Goal: Task Accomplishment & Management: Use online tool/utility

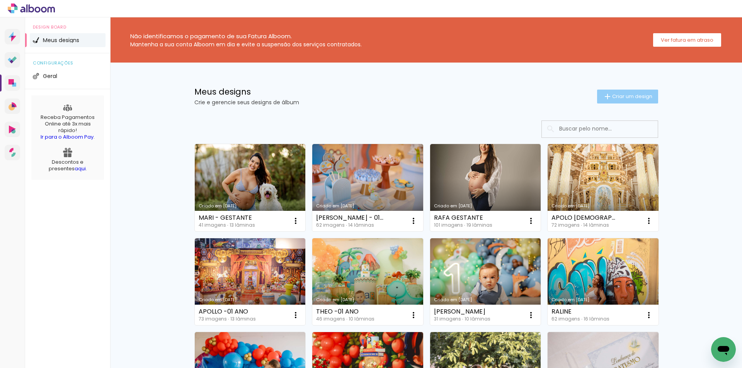
click at [621, 98] on span "Criar um design" at bounding box center [632, 96] width 40 height 5
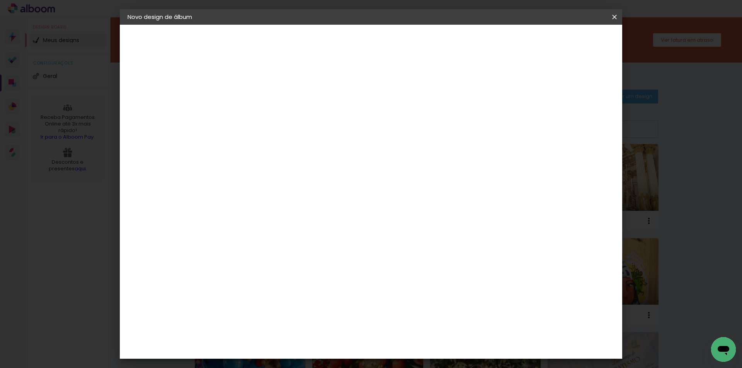
click at [254, 103] on input at bounding box center [254, 104] width 0 height 12
type input "LET- 01 ANO"
type paper-input "LET- 01 ANO"
click at [287, 49] on header "Informações Dê um título ao seu álbum. Avançar" at bounding box center [253, 48] width 67 height 46
click at [0, 0] on slot "Avançar" at bounding box center [0, 0] width 0 height 0
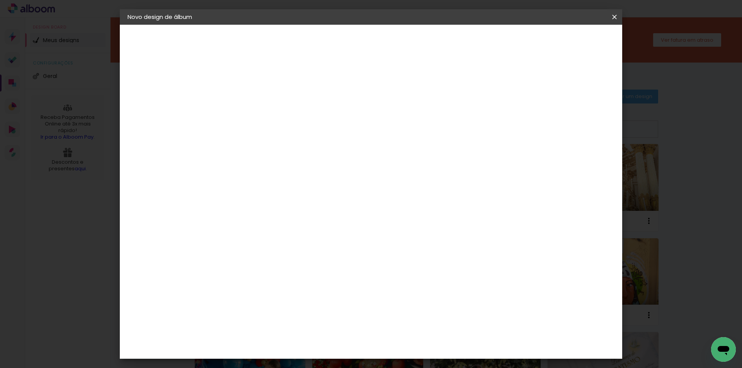
scroll to position [270, 0]
click at [282, 310] on div "Conceitual Álbuns" at bounding box center [265, 316] width 33 height 12
click at [0, 0] on slot "Avançar" at bounding box center [0, 0] width 0 height 0
click at [306, 357] on span "25 × 25" at bounding box center [288, 367] width 36 height 20
click at [380, 41] on paper-button "Avançar" at bounding box center [361, 40] width 38 height 13
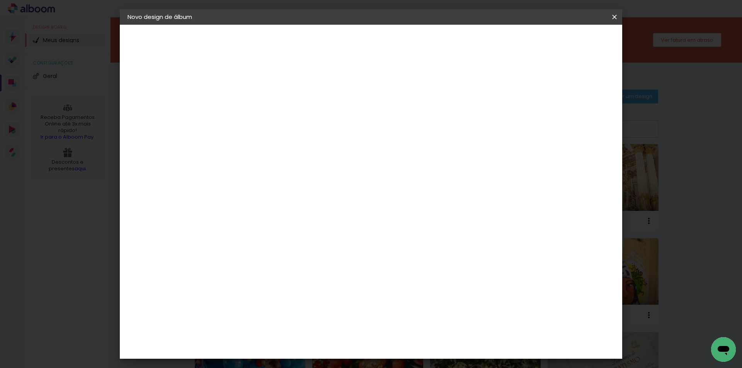
click at [585, 34] on header "Revisão Verifique as configurações do seu álbum. Voltar Iniciar design" at bounding box center [402, 45] width 365 height 40
click at [566, 38] on span "Iniciar design" at bounding box center [548, 40] width 35 height 5
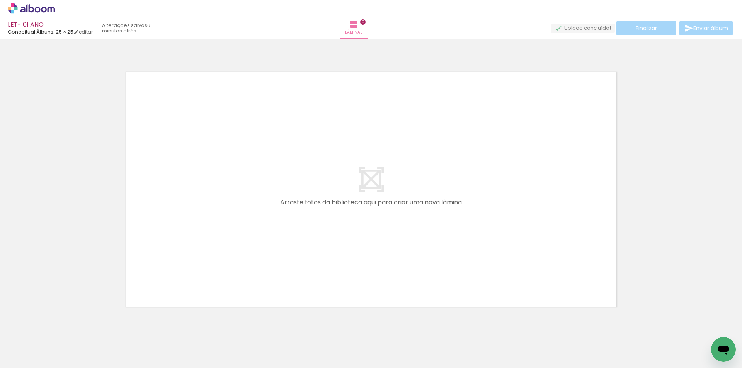
scroll to position [0, 151]
drag, startPoint x: 194, startPoint y: 347, endPoint x: 237, endPoint y: 340, distance: 43.9
click at [209, 218] on quentale-workspace at bounding box center [371, 184] width 742 height 368
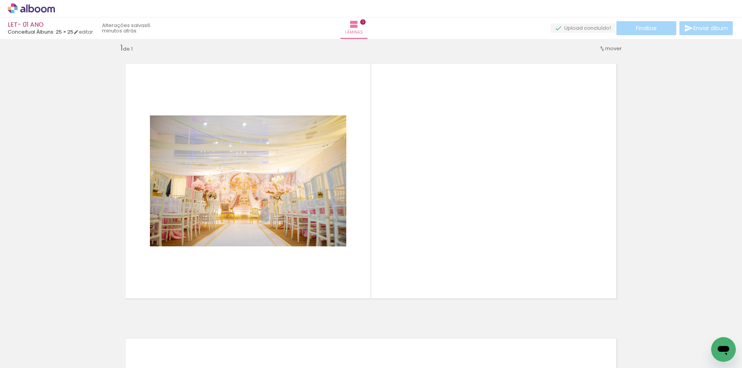
scroll to position [10, 0]
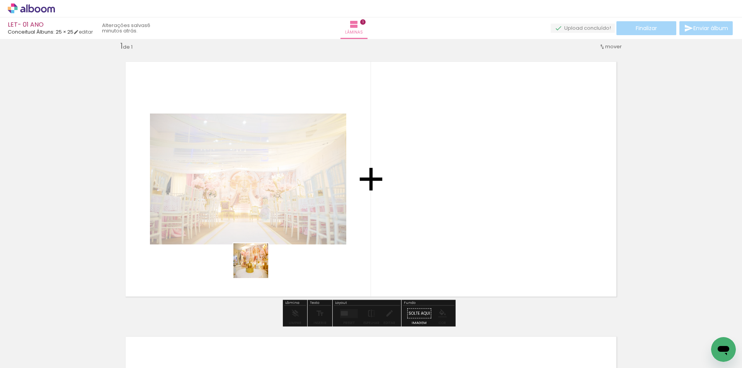
drag, startPoint x: 240, startPoint y: 343, endPoint x: 282, endPoint y: 341, distance: 42.6
click at [265, 202] on quentale-workspace at bounding box center [371, 184] width 742 height 368
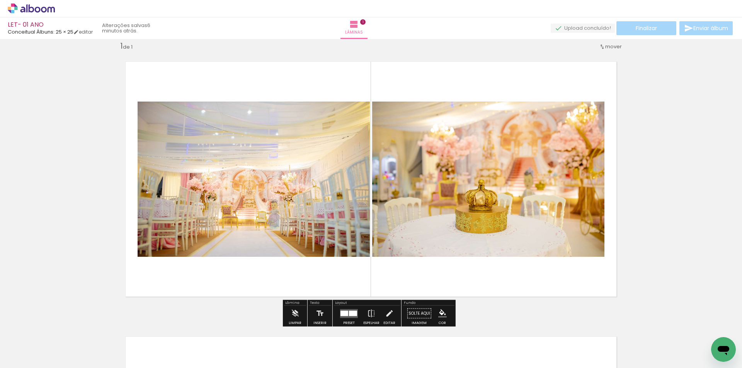
drag, startPoint x: 287, startPoint y: 353, endPoint x: 320, endPoint y: 337, distance: 36.1
click at [325, 269] on quentale-workspace at bounding box center [371, 184] width 742 height 368
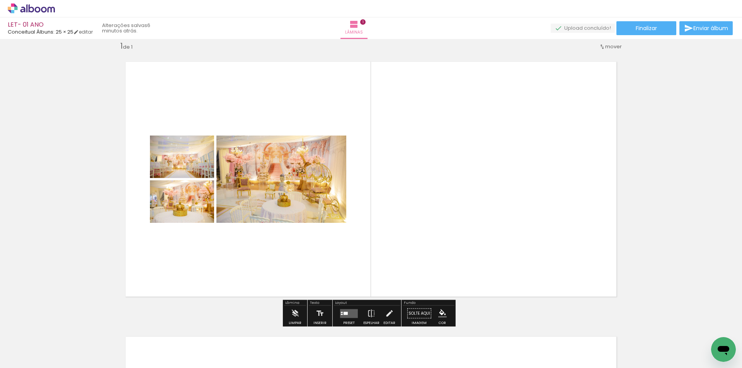
drag, startPoint x: 322, startPoint y: 347, endPoint x: 360, endPoint y: 326, distance: 43.4
click at [356, 236] on quentale-workspace at bounding box center [371, 184] width 742 height 368
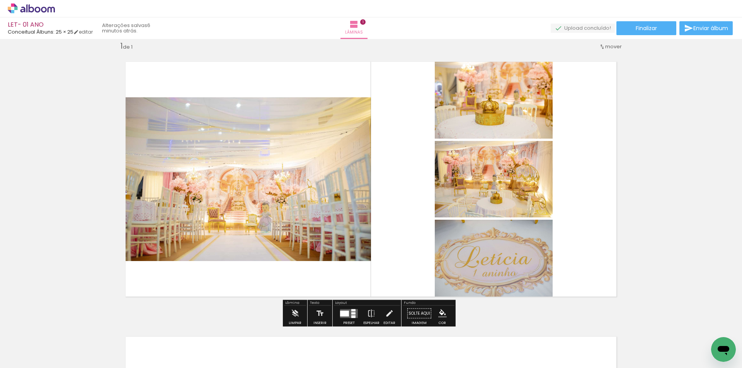
drag, startPoint x: 367, startPoint y: 343, endPoint x: 410, endPoint y: 273, distance: 81.7
click at [408, 238] on quentale-workspace at bounding box center [371, 184] width 742 height 368
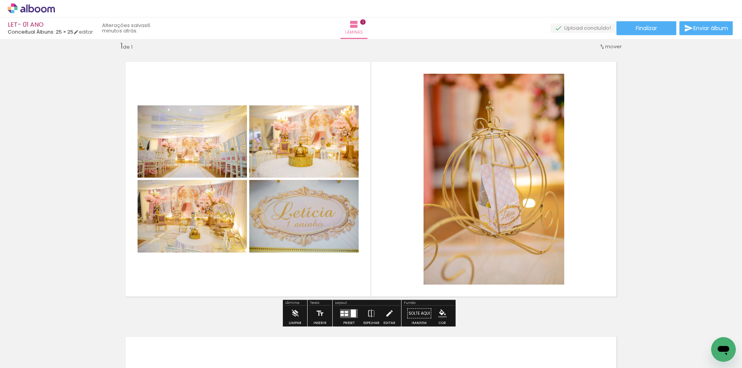
click at [421, 264] on quentale-workspace at bounding box center [371, 184] width 742 height 368
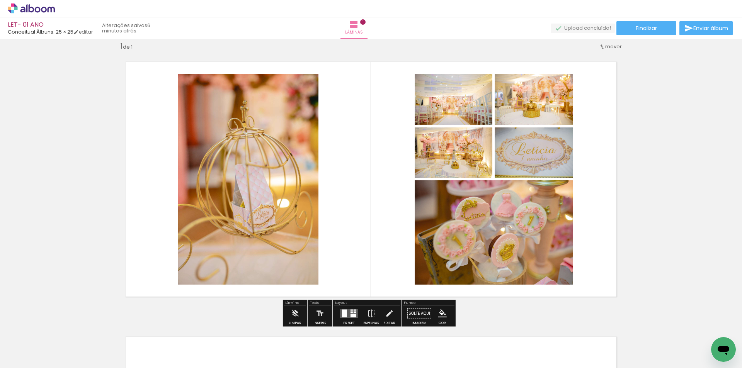
drag, startPoint x: 451, startPoint y: 345, endPoint x: 488, endPoint y: 344, distance: 36.7
click at [440, 235] on quentale-workspace at bounding box center [371, 184] width 742 height 368
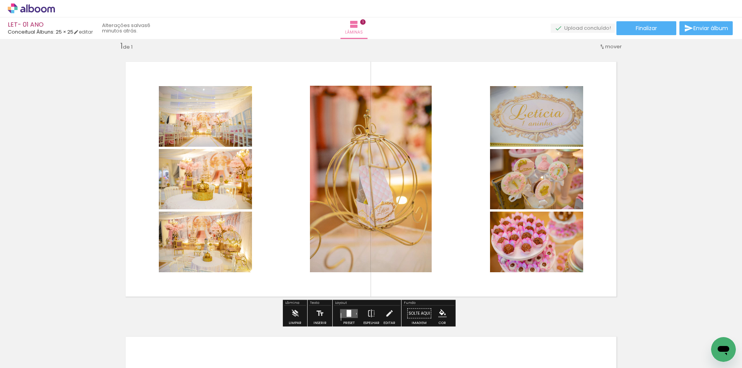
drag, startPoint x: 496, startPoint y: 348, endPoint x: 524, endPoint y: 299, distance: 56.9
click at [491, 204] on quentale-workspace at bounding box center [371, 184] width 742 height 368
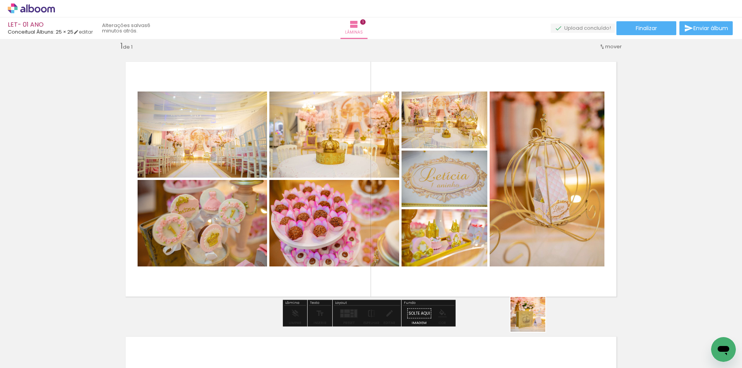
drag, startPoint x: 536, startPoint y: 350, endPoint x: 499, endPoint y: 167, distance: 187.3
click at [499, 167] on quentale-workspace at bounding box center [371, 184] width 742 height 368
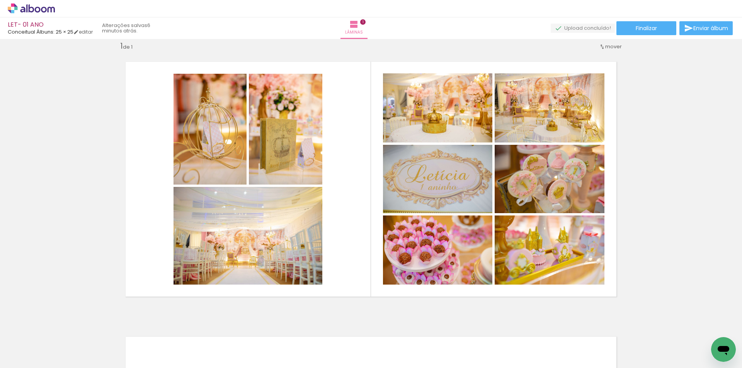
scroll to position [0, 724]
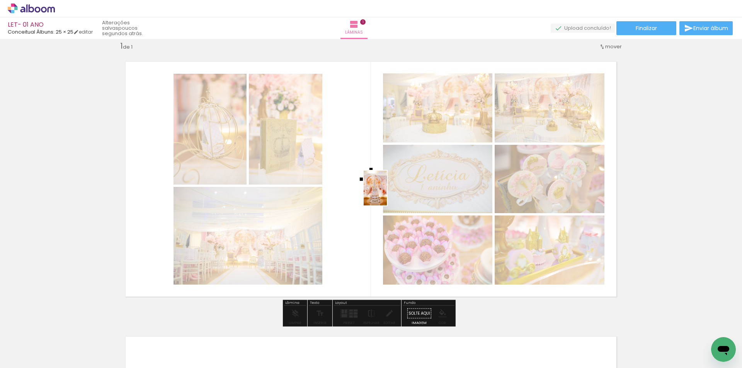
drag, startPoint x: 479, startPoint y: 349, endPoint x: 387, endPoint y: 194, distance: 180.5
click at [387, 194] on quentale-workspace at bounding box center [371, 184] width 742 height 368
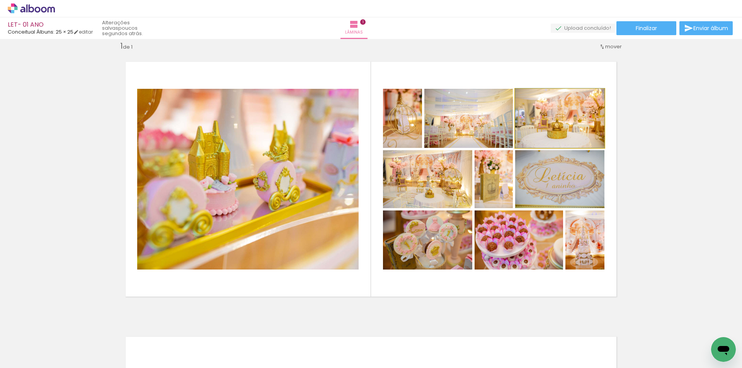
click at [580, 133] on quentale-photo at bounding box center [559, 118] width 89 height 59
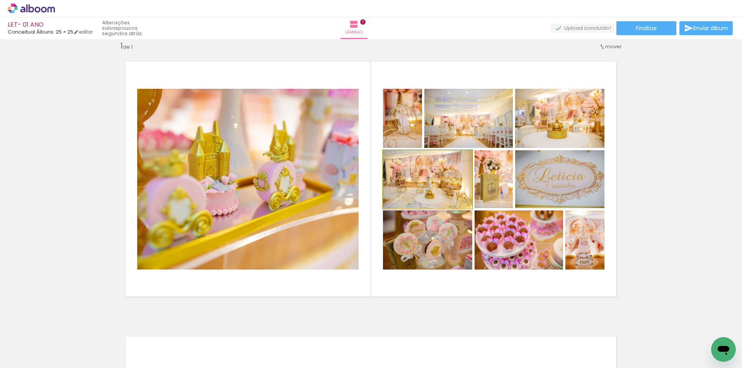
drag, startPoint x: 432, startPoint y: 185, endPoint x: 320, endPoint y: 185, distance: 112.4
click at [0, 0] on slot at bounding box center [0, 0] width 0 height 0
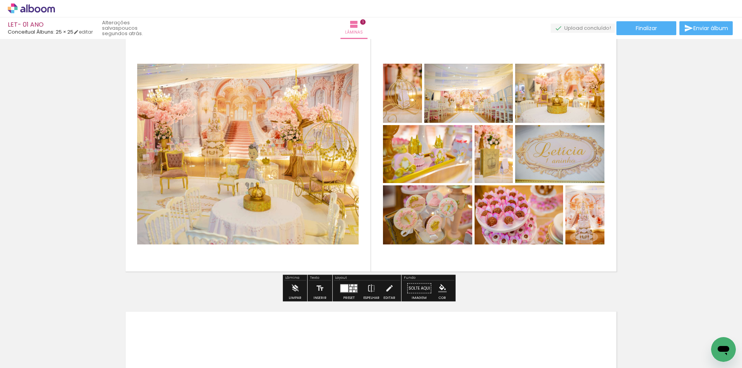
scroll to position [49, 0]
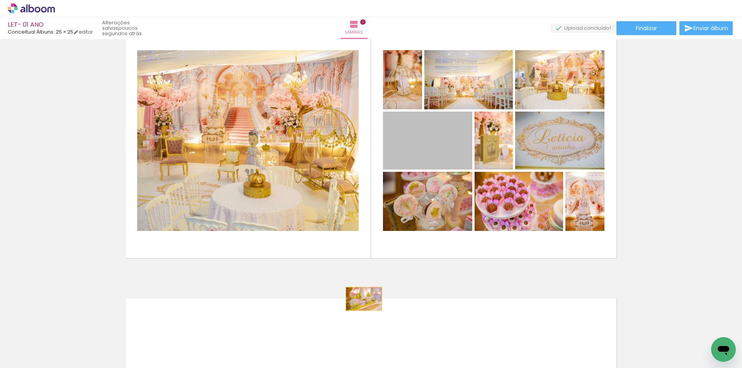
drag, startPoint x: 454, startPoint y: 153, endPoint x: 361, endPoint y: 299, distance: 173.4
click at [361, 299] on div "Inserir lâmina 1 de 1" at bounding box center [371, 268] width 742 height 551
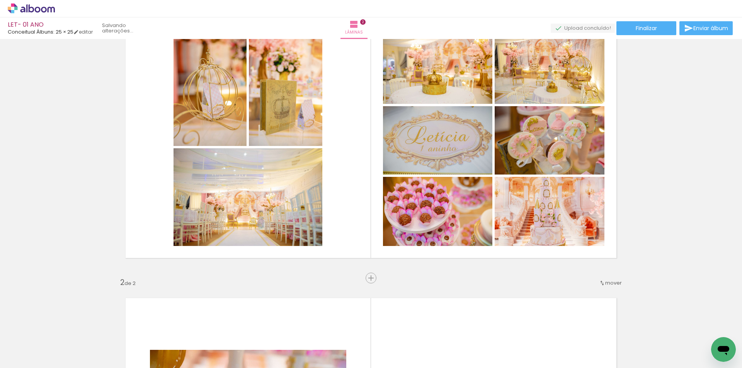
scroll to position [285, 0]
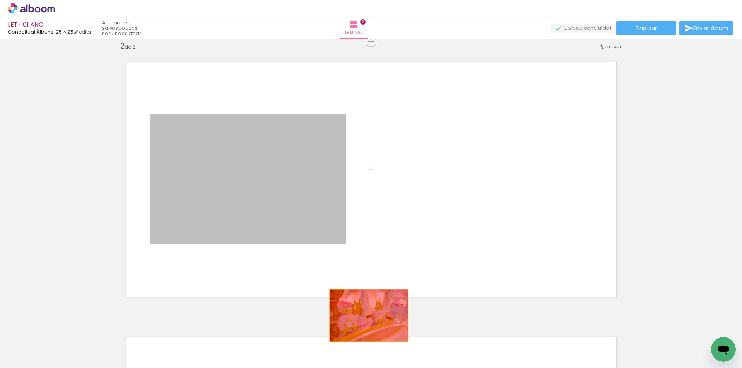
drag, startPoint x: 306, startPoint y: 191, endPoint x: 377, endPoint y: 307, distance: 136.3
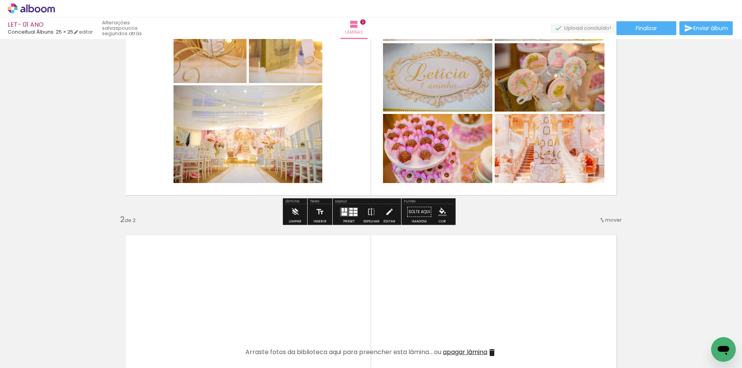
scroll to position [116, 0]
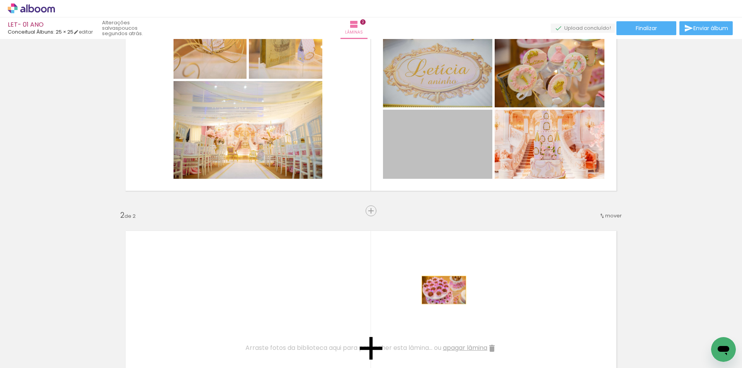
drag, startPoint x: 441, startPoint y: 143, endPoint x: 544, endPoint y: 212, distance: 123.3
click at [440, 305] on div "Inserir lâmina 1 de 2 Inserir lâmina 2 de 2" at bounding box center [371, 339] width 742 height 826
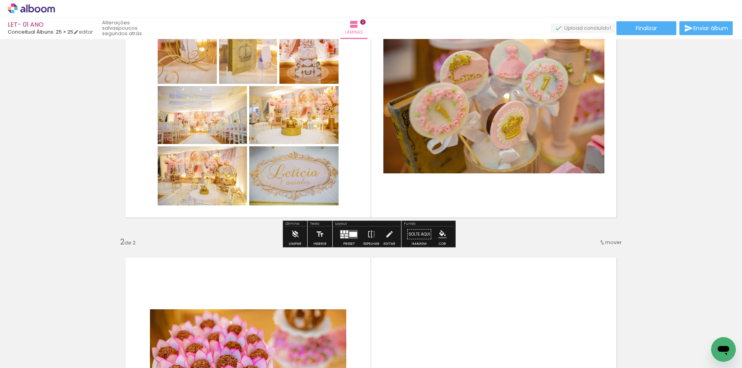
scroll to position [77, 0]
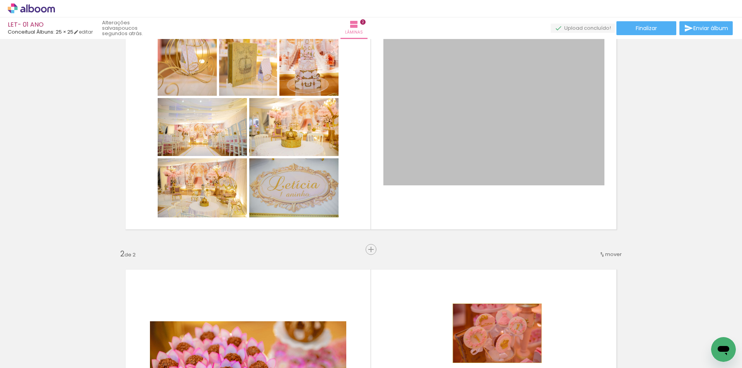
drag, startPoint x: 519, startPoint y: 122, endPoint x: 489, endPoint y: 324, distance: 204.0
click at [491, 335] on quentale-workspace at bounding box center [371, 184] width 742 height 368
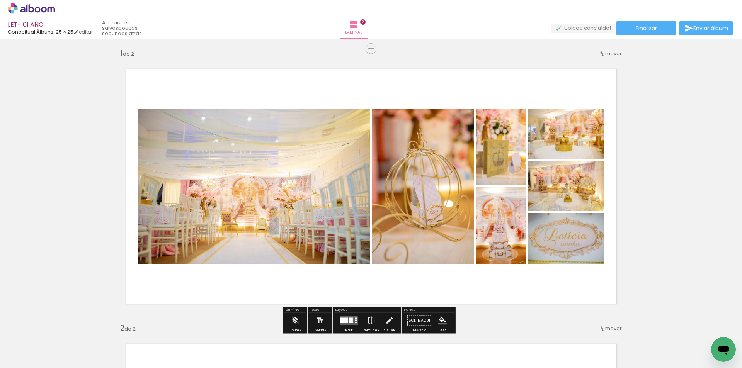
scroll to position [0, 0]
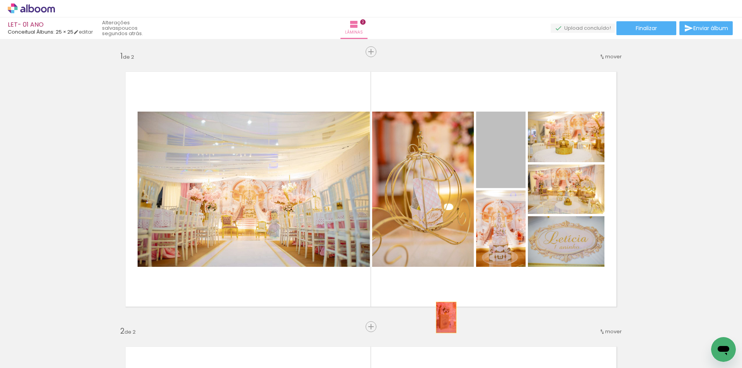
drag, startPoint x: 506, startPoint y: 174, endPoint x: 430, endPoint y: 332, distance: 175.4
click at [432, 334] on quentale-workspace at bounding box center [371, 184] width 742 height 368
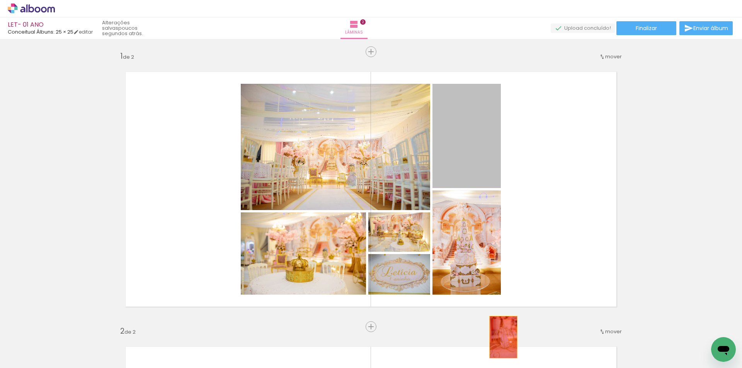
drag, startPoint x: 485, startPoint y: 155, endPoint x: 500, endPoint y: 337, distance: 183.4
click at [500, 337] on quentale-workspace at bounding box center [371, 184] width 742 height 368
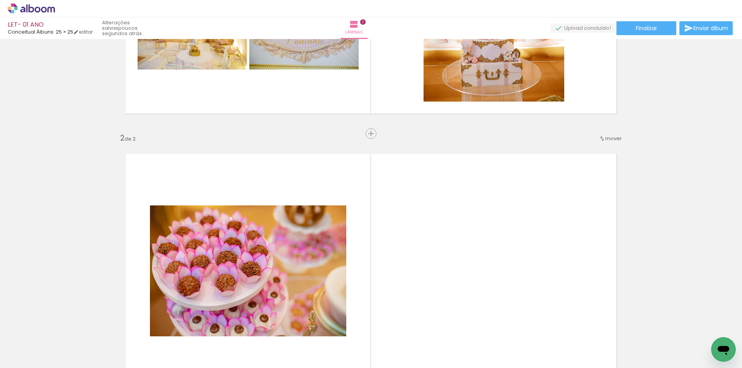
scroll to position [270, 0]
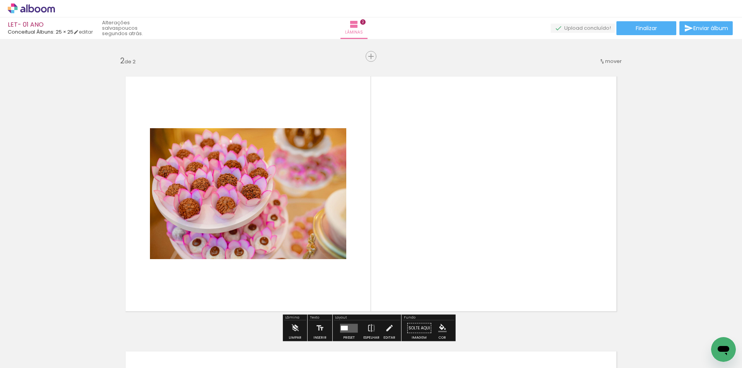
drag, startPoint x: 510, startPoint y: 245, endPoint x: 519, endPoint y: 350, distance: 105.5
click at [497, 217] on quentale-workspace at bounding box center [371, 184] width 742 height 368
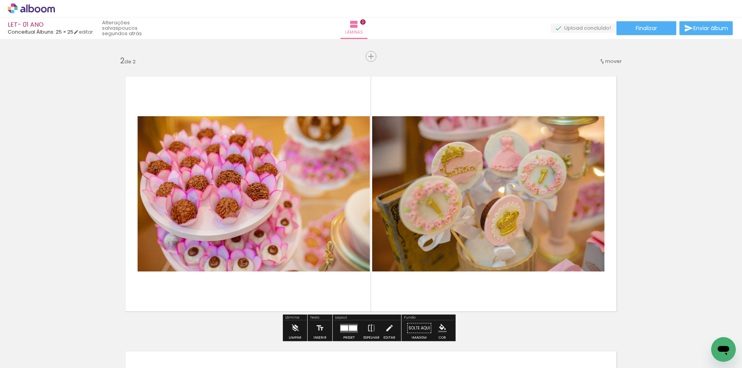
drag, startPoint x: 518, startPoint y: 347, endPoint x: 481, endPoint y: 245, distance: 109.1
click at [461, 215] on quentale-workspace at bounding box center [371, 184] width 742 height 368
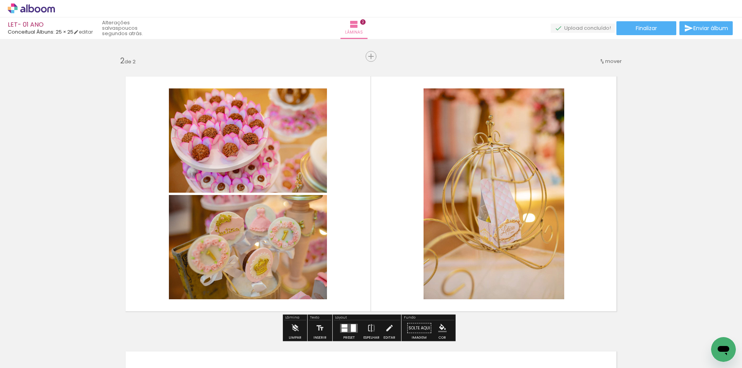
drag, startPoint x: 621, startPoint y: 346, endPoint x: 632, endPoint y: 321, distance: 27.5
click at [533, 253] on quentale-workspace at bounding box center [371, 184] width 742 height 368
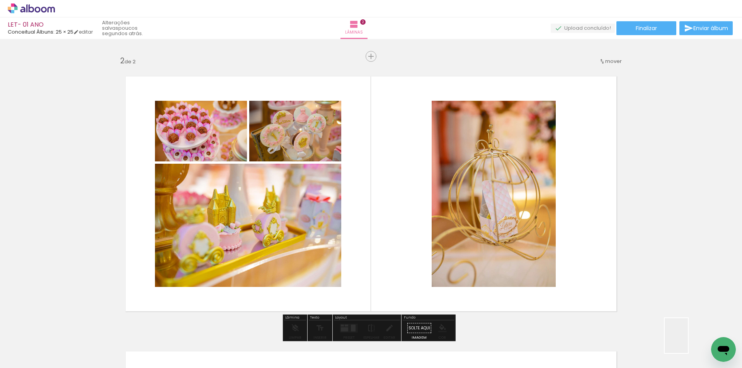
drag, startPoint x: 690, startPoint y: 347, endPoint x: 563, endPoint y: 210, distance: 186.7
click at [563, 210] on quentale-workspace at bounding box center [371, 184] width 742 height 368
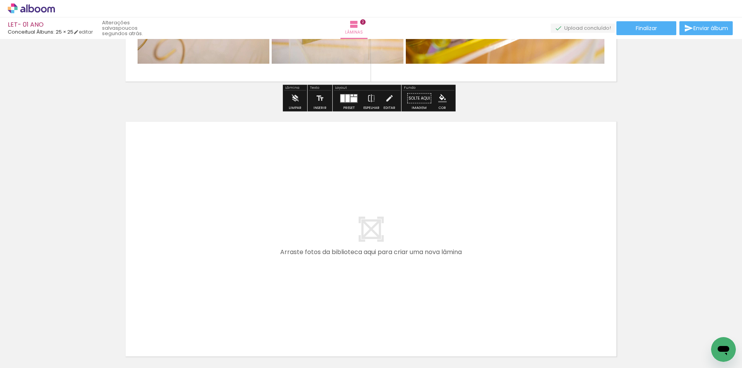
scroll to position [502, 0]
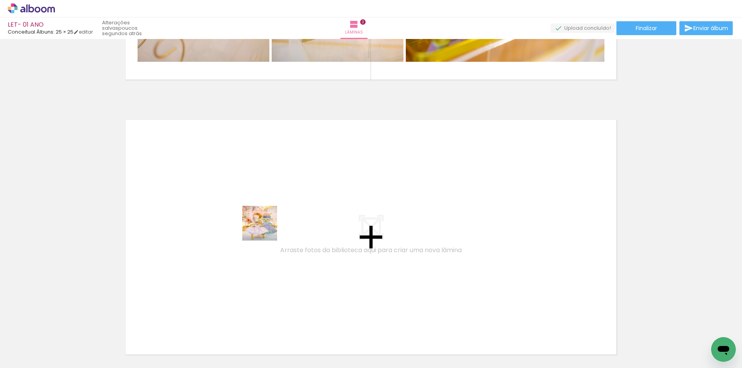
drag, startPoint x: 265, startPoint y: 229, endPoint x: 262, endPoint y: 197, distance: 32.3
click at [262, 197] on quentale-workspace at bounding box center [371, 184] width 742 height 368
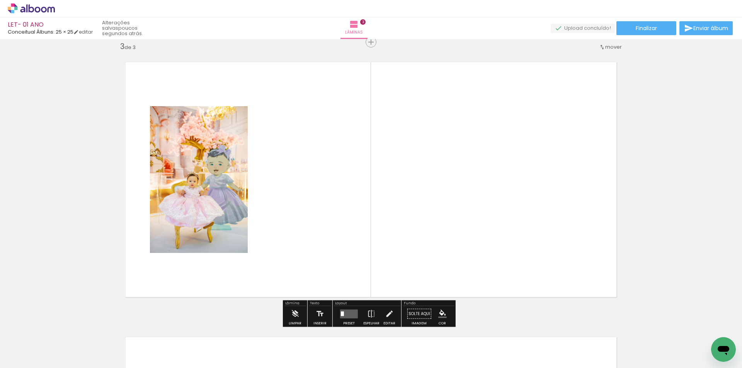
scroll to position [560, 0]
drag, startPoint x: 342, startPoint y: 345, endPoint x: 360, endPoint y: 167, distance: 179.1
click at [360, 167] on quentale-workspace at bounding box center [371, 184] width 742 height 368
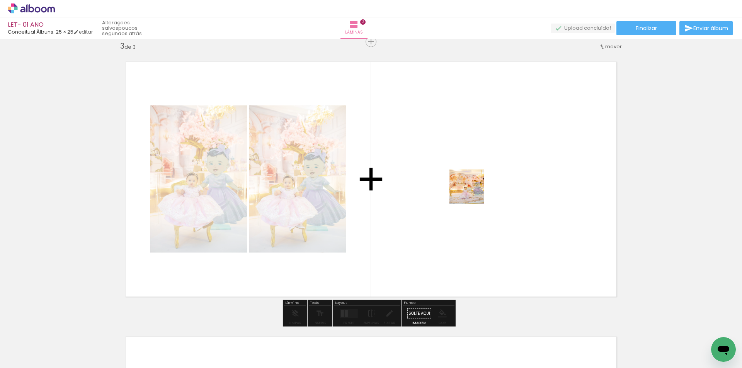
drag, startPoint x: 379, startPoint y: 347, endPoint x: 472, endPoint y: 193, distance: 180.4
click at [472, 193] on quentale-workspace at bounding box center [371, 184] width 742 height 368
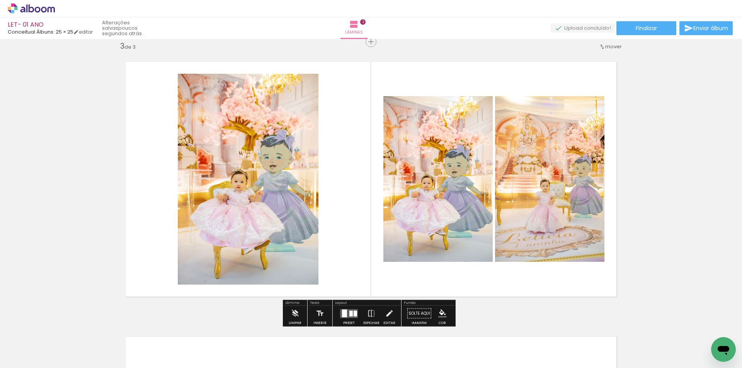
scroll to position [0, 0]
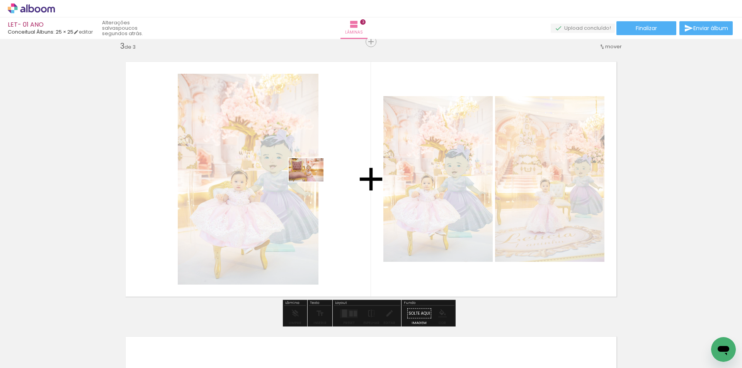
drag, startPoint x: 70, startPoint y: 351, endPoint x: 322, endPoint y: 179, distance: 305.0
click at [322, 179] on quentale-workspace at bounding box center [371, 184] width 742 height 368
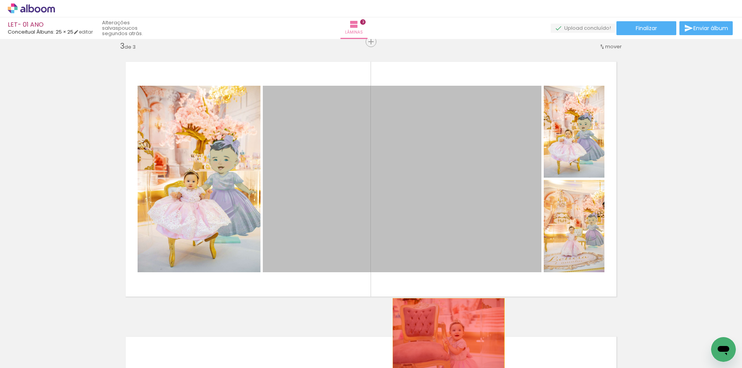
drag, startPoint x: 424, startPoint y: 191, endPoint x: 446, endPoint y: 331, distance: 142.0
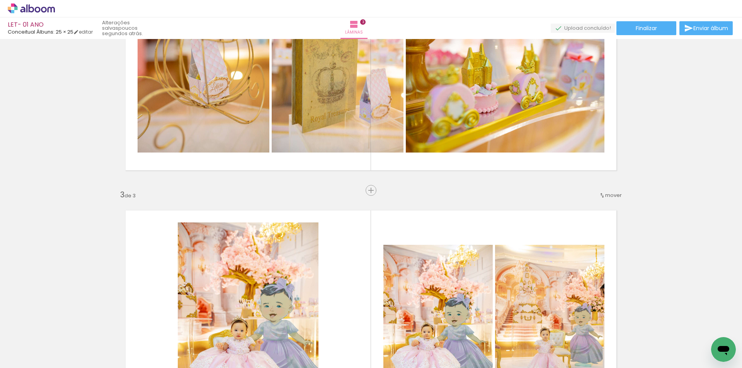
scroll to position [406, 0]
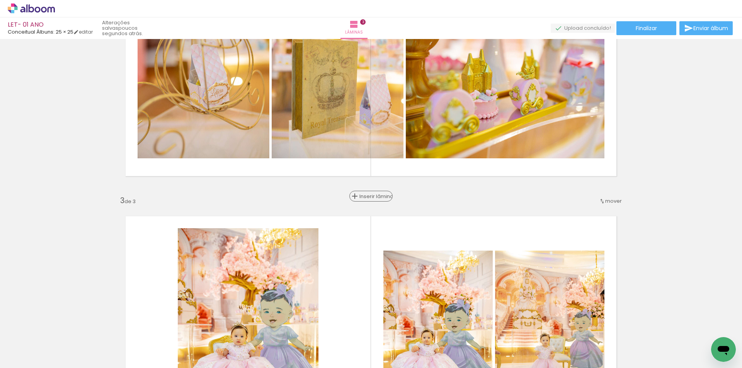
drag, startPoint x: 370, startPoint y: 195, endPoint x: 380, endPoint y: 195, distance: 10.5
click at [371, 196] on span "Inserir lâmina" at bounding box center [374, 196] width 30 height 5
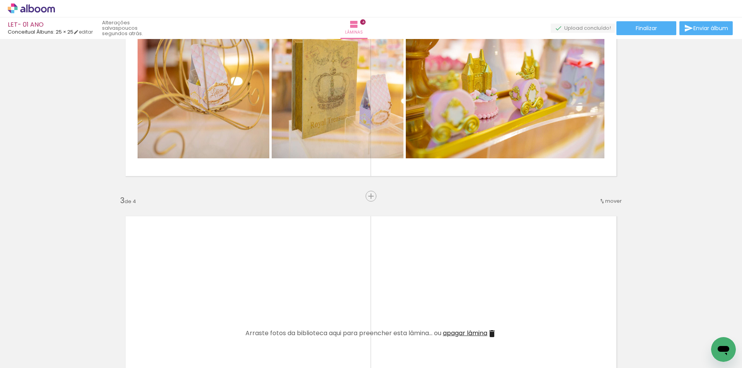
scroll to position [0, 0]
drag, startPoint x: 85, startPoint y: 345, endPoint x: 302, endPoint y: 224, distance: 248.2
click at [306, 223] on quentale-workspace at bounding box center [371, 184] width 742 height 368
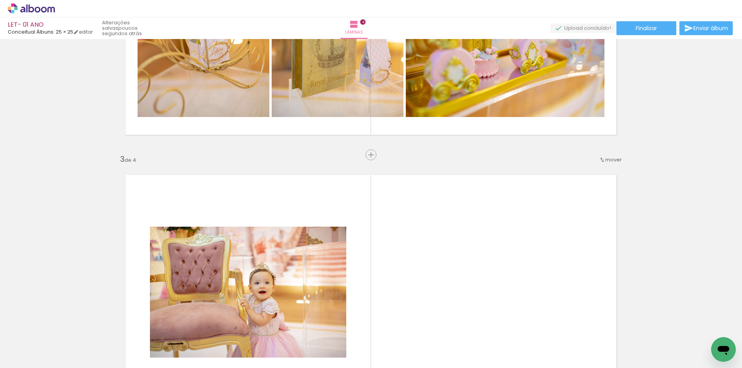
scroll to position [522, 0]
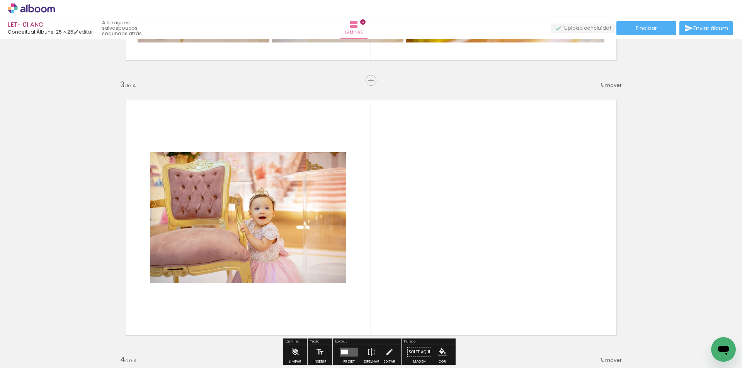
click at [303, 209] on quentale-photo at bounding box center [248, 217] width 196 height 131
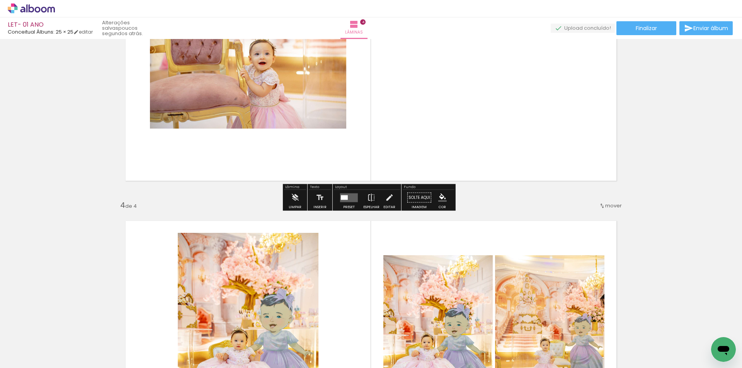
click at [341, 199] on div at bounding box center [344, 197] width 7 height 5
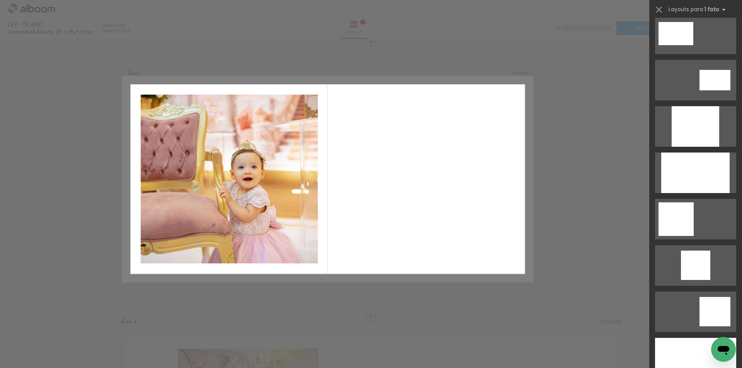
scroll to position [425, 0]
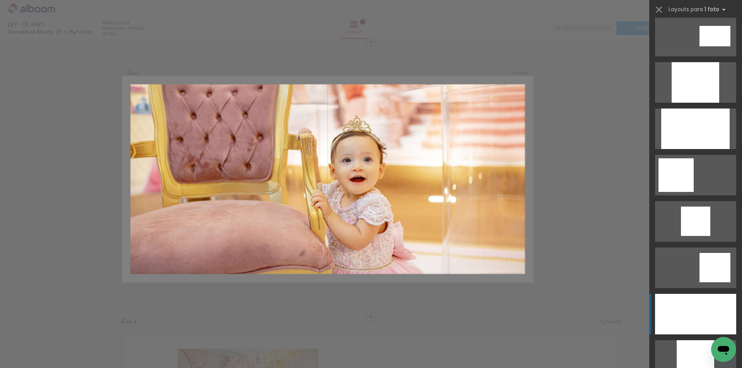
click at [704, 313] on div at bounding box center [695, 314] width 81 height 41
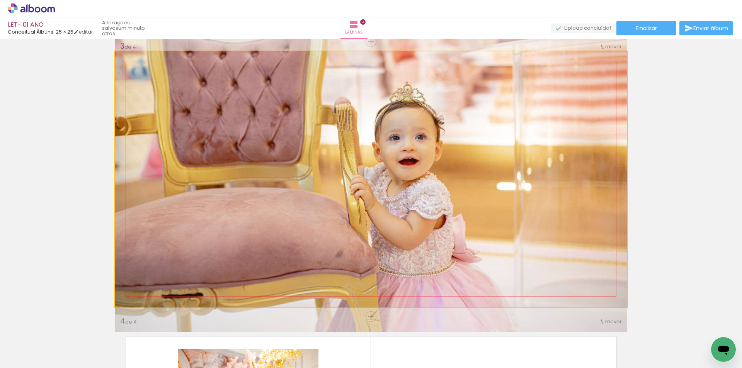
drag, startPoint x: 508, startPoint y: 201, endPoint x: 509, endPoint y: 195, distance: 5.9
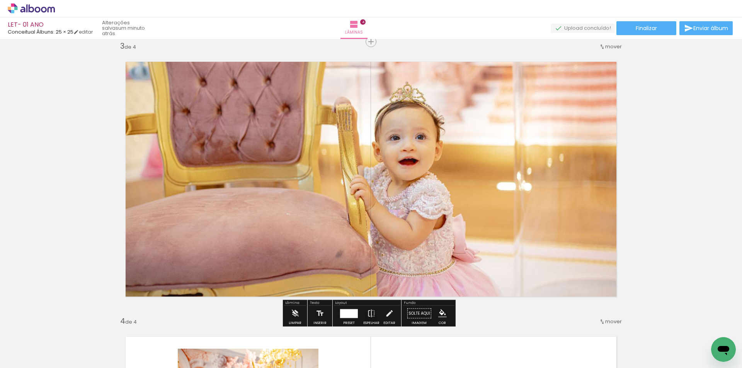
click at [705, 198] on div "Inserir lâmina 1 de 4 Inserir lâmina 2 de 4 Inserir lâmina 3 de 4 Inserir lâmin…" at bounding box center [371, 170] width 742 height 1376
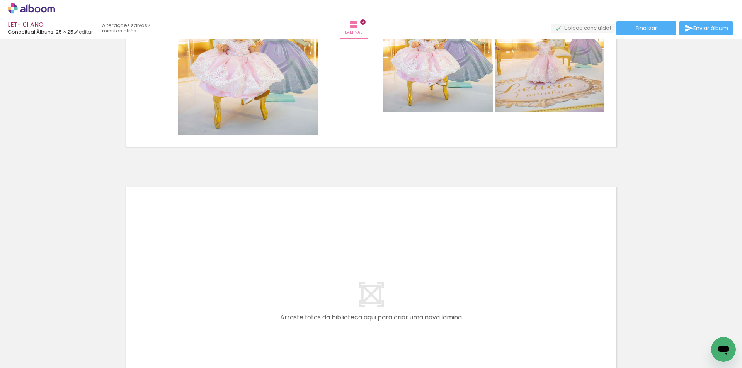
scroll to position [1101, 0]
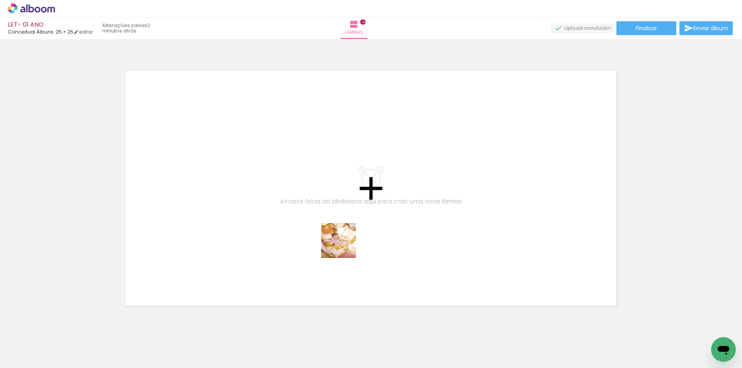
drag, startPoint x: 432, startPoint y: 345, endPoint x: 537, endPoint y: 358, distance: 105.1
click at [278, 192] on quentale-workspace at bounding box center [371, 184] width 742 height 368
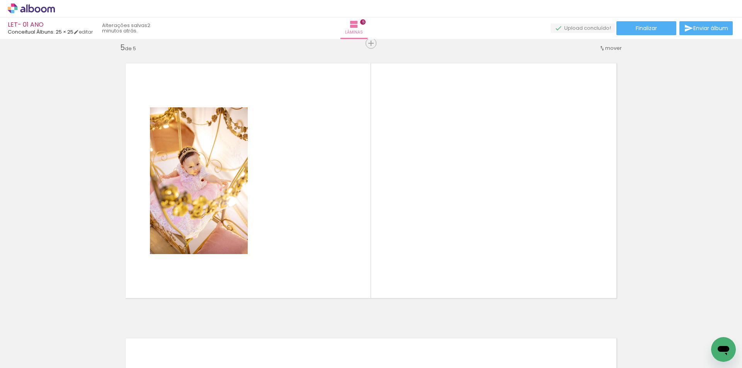
scroll to position [1110, 0]
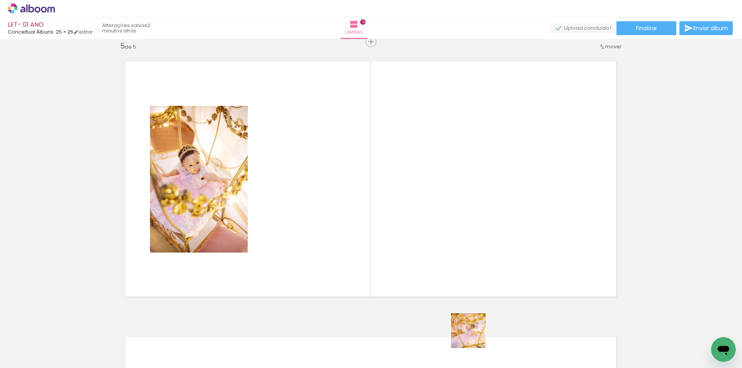
drag, startPoint x: 474, startPoint y: 337, endPoint x: 562, endPoint y: 345, distance: 88.5
click at [403, 216] on quentale-workspace at bounding box center [371, 184] width 742 height 368
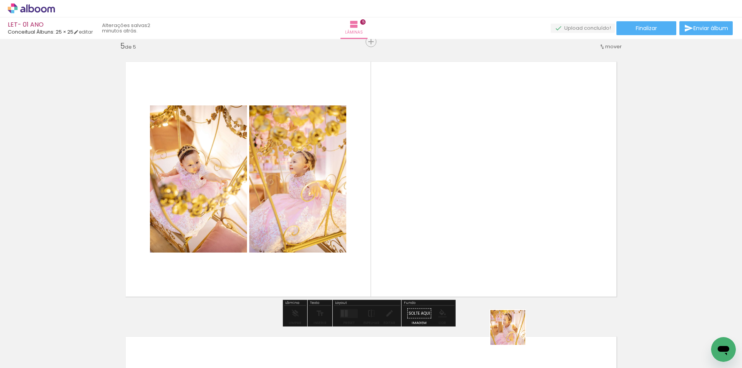
drag, startPoint x: 513, startPoint y: 333, endPoint x: 515, endPoint y: 190, distance: 143.7
click at [515, 190] on quentale-workspace at bounding box center [371, 184] width 742 height 368
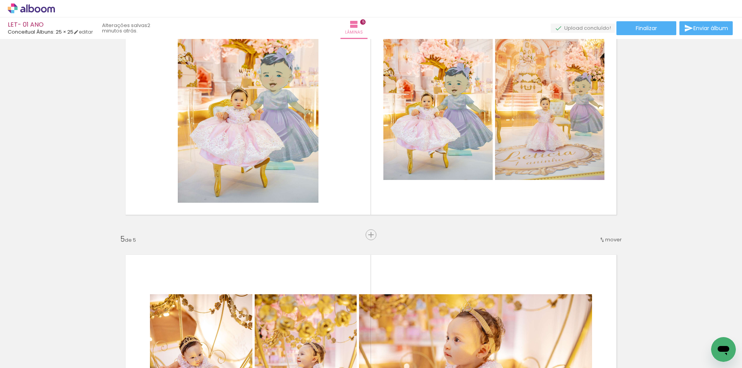
scroll to position [840, 0]
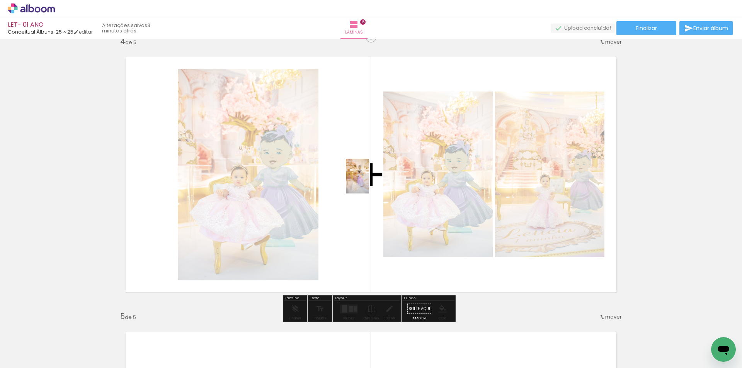
drag, startPoint x: 347, startPoint y: 345, endPoint x: 368, endPoint y: 182, distance: 164.8
click at [368, 182] on quentale-workspace at bounding box center [371, 184] width 742 height 368
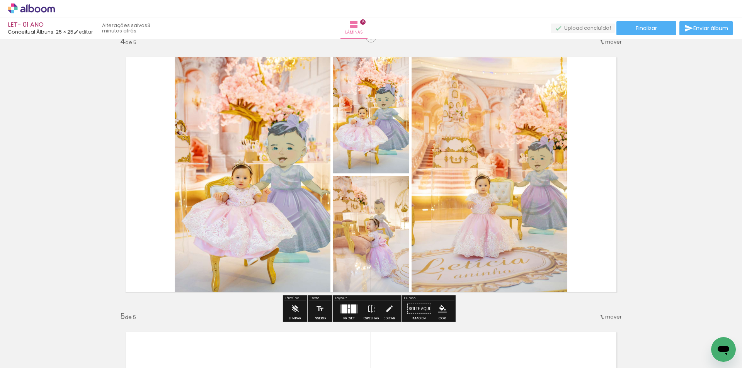
drag, startPoint x: 447, startPoint y: 207, endPoint x: 453, endPoint y: 205, distance: 6.4
click at [451, 201] on quentale-workspace at bounding box center [371, 184] width 742 height 368
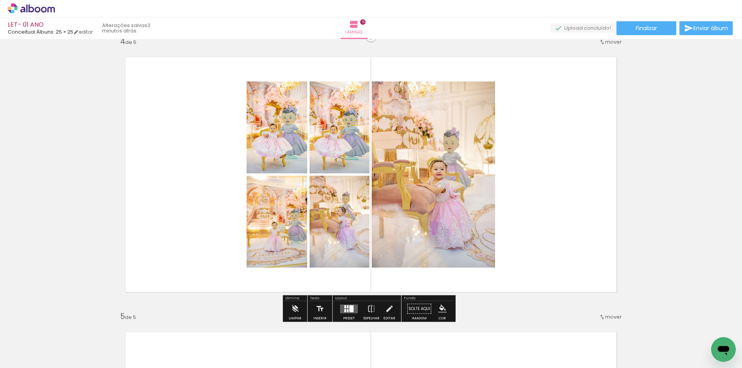
drag, startPoint x: 433, startPoint y: 353, endPoint x: 485, endPoint y: 209, distance: 153.0
click at [463, 219] on quentale-workspace at bounding box center [371, 184] width 742 height 368
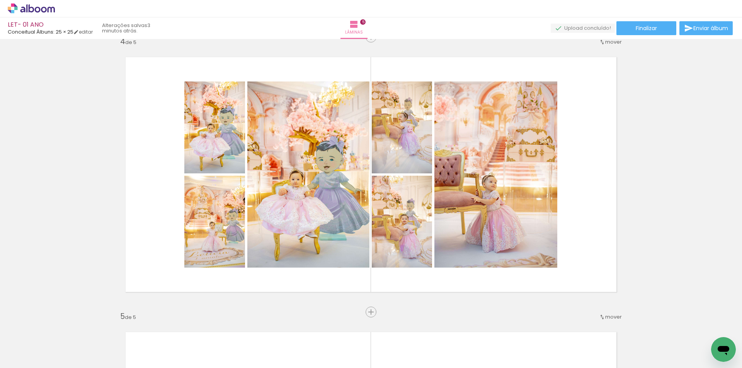
scroll to position [0, 986]
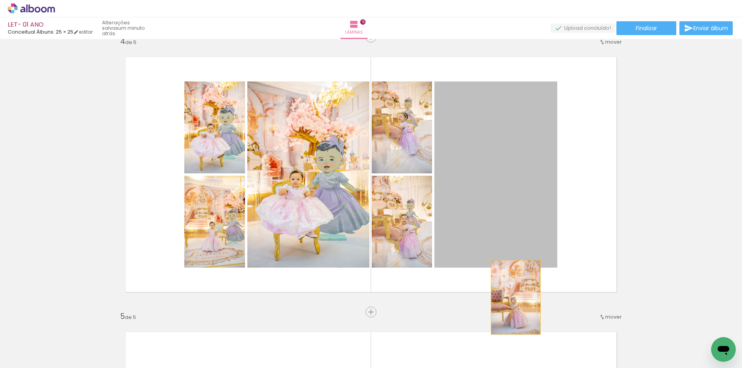
drag, startPoint x: 512, startPoint y: 208, endPoint x: 514, endPoint y: 309, distance: 101.3
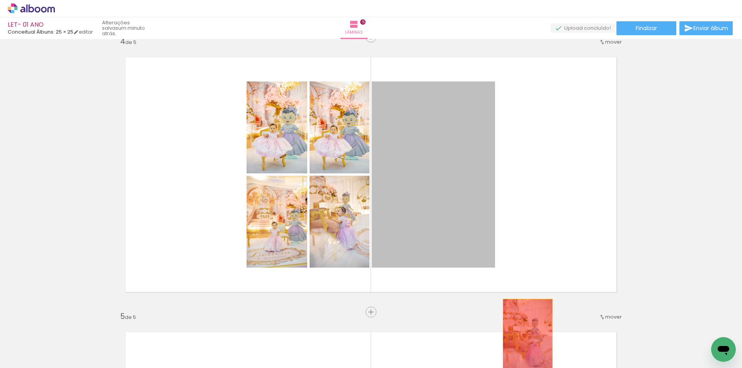
drag, startPoint x: 465, startPoint y: 216, endPoint x: 525, endPoint y: 338, distance: 136.3
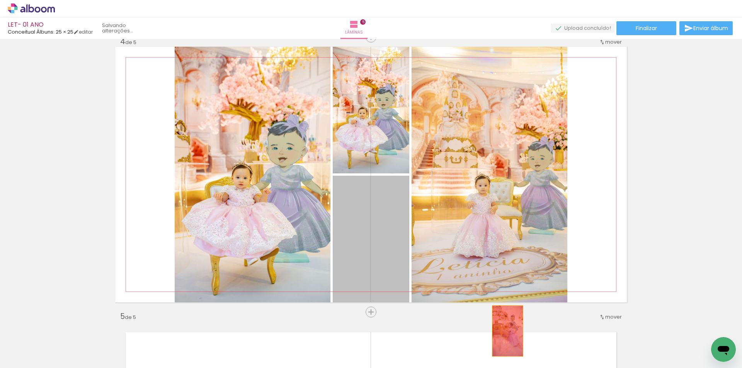
drag, startPoint x: 382, startPoint y: 251, endPoint x: 505, endPoint y: 331, distance: 146.6
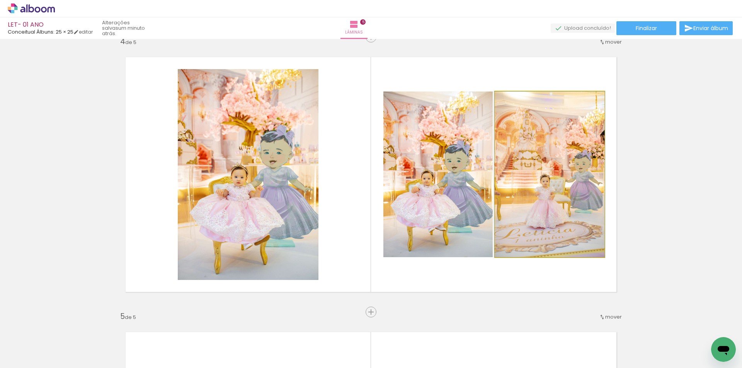
click at [548, 195] on quentale-photo at bounding box center [549, 175] width 109 height 166
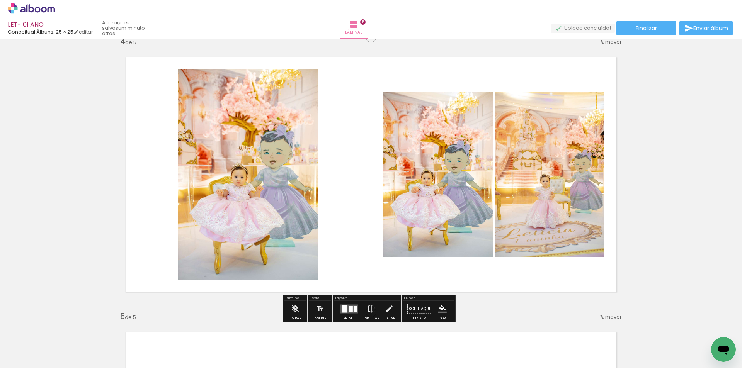
click at [268, 187] on quentale-photo at bounding box center [248, 174] width 141 height 211
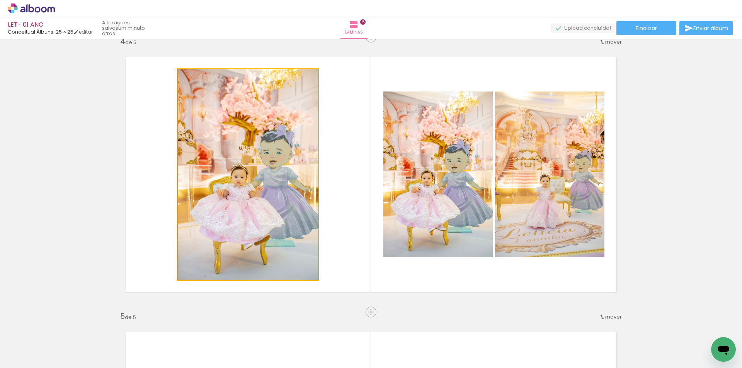
click at [268, 187] on quentale-photo at bounding box center [248, 174] width 141 height 211
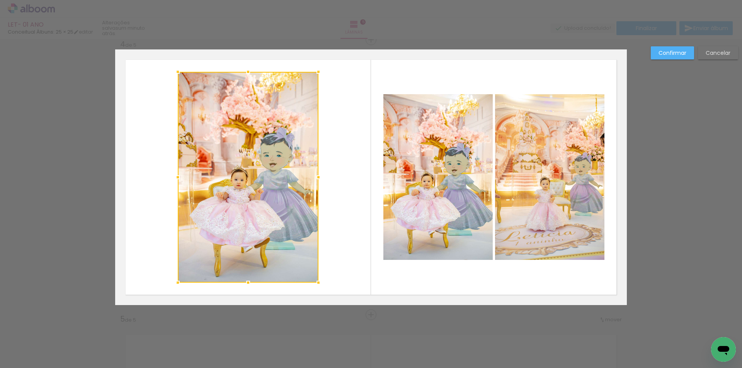
scroll to position [835, 0]
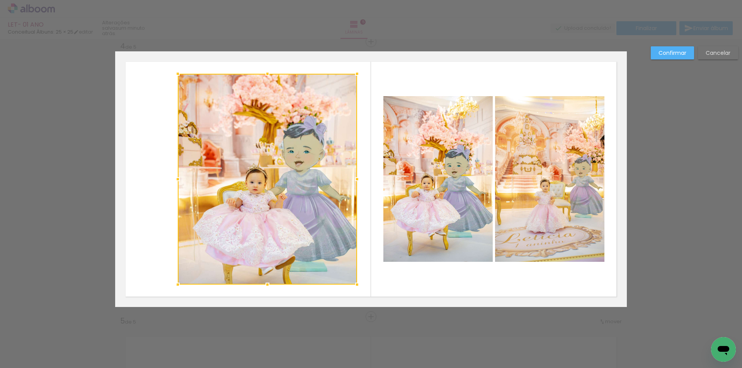
drag, startPoint x: 318, startPoint y: 179, endPoint x: 357, endPoint y: 178, distance: 38.7
click at [357, 178] on div at bounding box center [356, 179] width 15 height 15
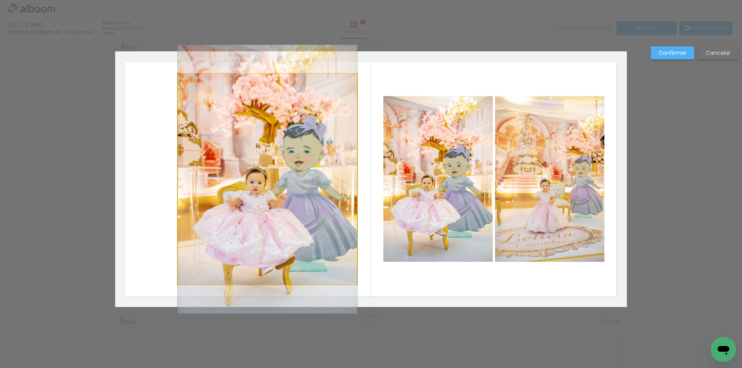
click at [182, 178] on quentale-photo at bounding box center [267, 179] width 179 height 211
click at [182, 74] on div at bounding box center [267, 74] width 179 height 0
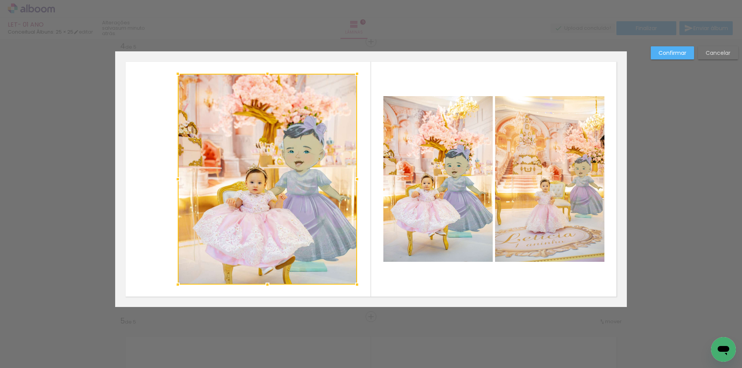
click at [182, 178] on div at bounding box center [177, 179] width 15 height 15
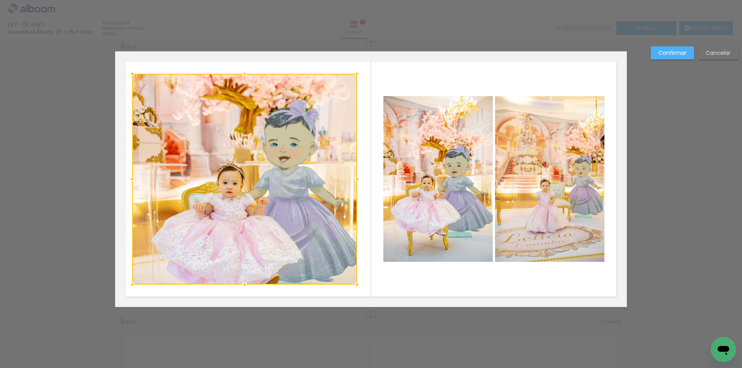
drag, startPoint x: 174, startPoint y: 178, endPoint x: 127, endPoint y: 178, distance: 47.5
click at [127, 178] on div at bounding box center [131, 179] width 15 height 15
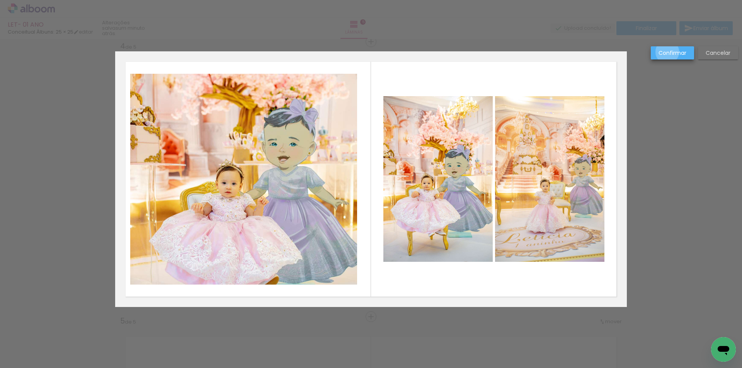
click at [0, 0] on slot "Confirmar" at bounding box center [0, 0] width 0 height 0
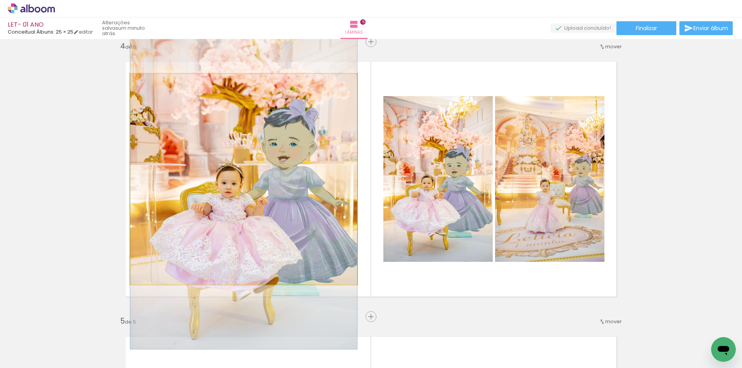
drag, startPoint x: 262, startPoint y: 160, endPoint x: 270, endPoint y: 160, distance: 8.1
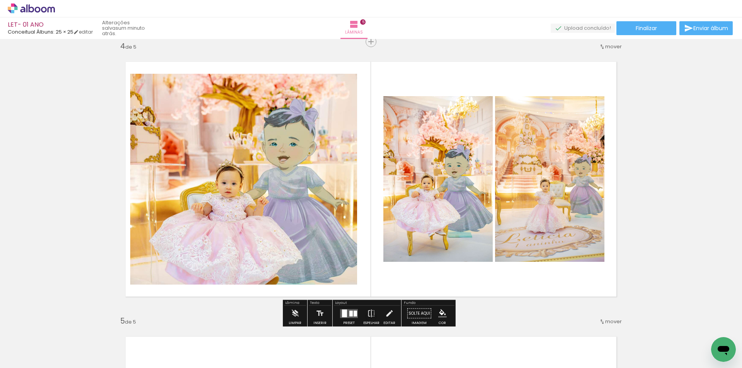
click at [151, 174] on quentale-photo at bounding box center [243, 179] width 227 height 211
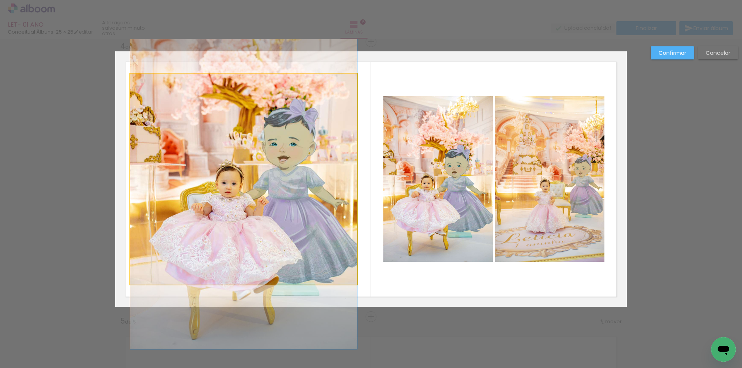
click at [150, 178] on quentale-photo at bounding box center [243, 179] width 227 height 211
click at [150, 178] on div at bounding box center [243, 179] width 227 height 211
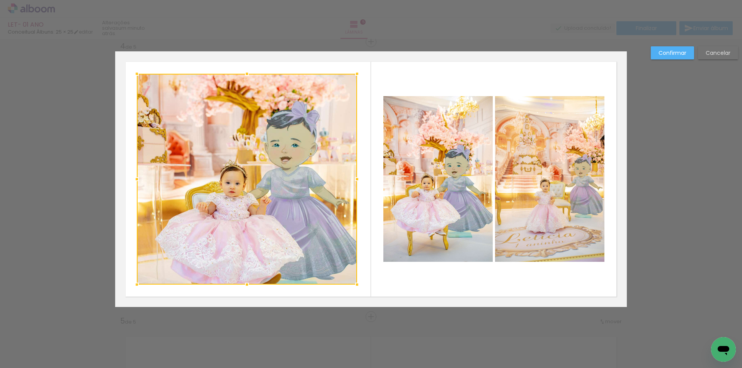
drag, startPoint x: 129, startPoint y: 178, endPoint x: 136, endPoint y: 179, distance: 6.6
click at [136, 179] on div at bounding box center [136, 179] width 15 height 15
click at [0, 0] on slot "Confirmar" at bounding box center [0, 0] width 0 height 0
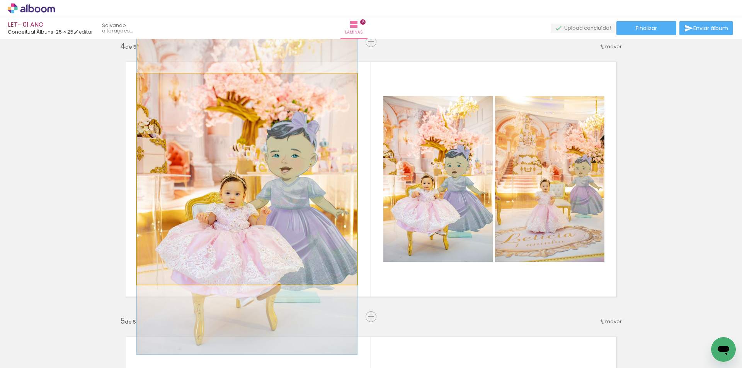
drag, startPoint x: 272, startPoint y: 182, endPoint x: 274, endPoint y: 192, distance: 10.5
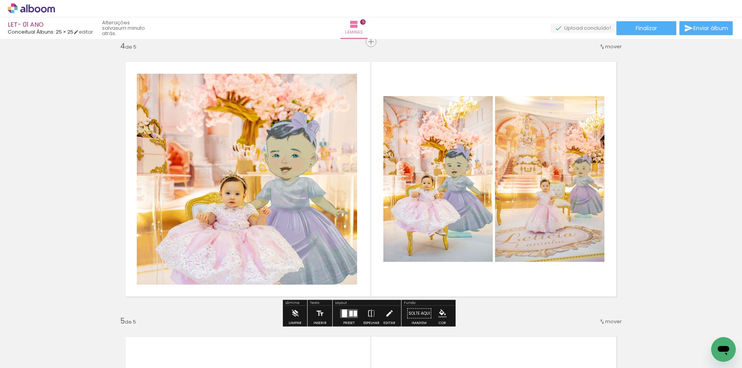
click at [699, 191] on div "Inserir lâmina 1 de 5 Inserir lâmina 2 de 5 Inserir lâmina 3 de 5 Inserir lâmin…" at bounding box center [371, 31] width 742 height 1651
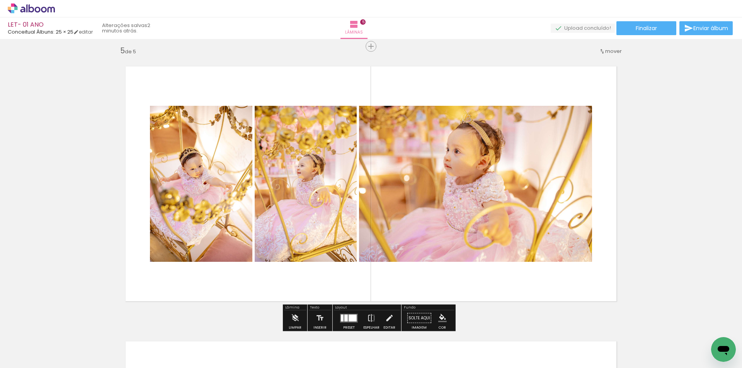
click at [460, 146] on quentale-photo at bounding box center [475, 184] width 233 height 156
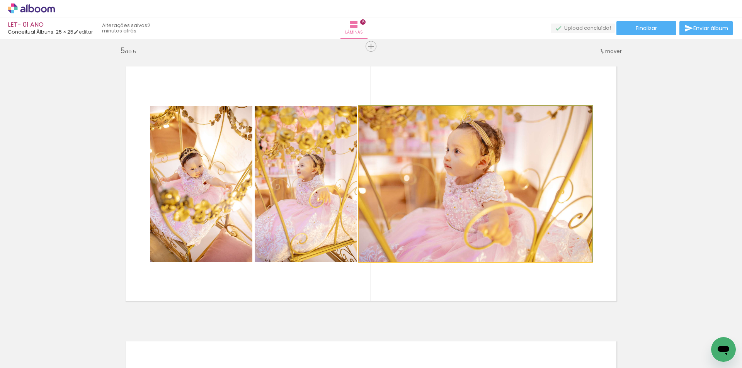
click at [460, 146] on quentale-photo at bounding box center [475, 184] width 233 height 156
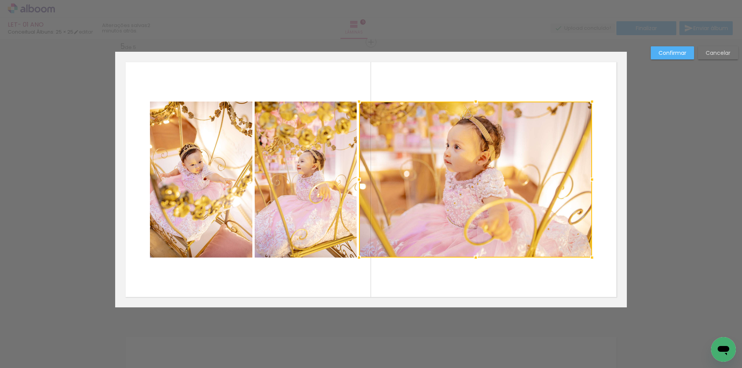
scroll to position [1110, 0]
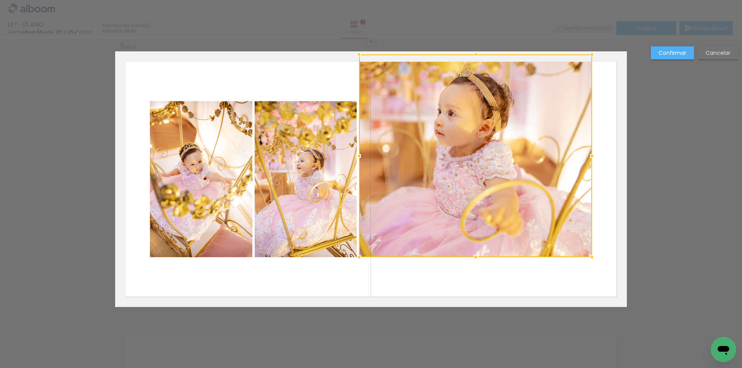
drag, startPoint x: 473, startPoint y: 103, endPoint x: 481, endPoint y: 65, distance: 39.1
click at [481, 65] on div at bounding box center [475, 155] width 233 height 203
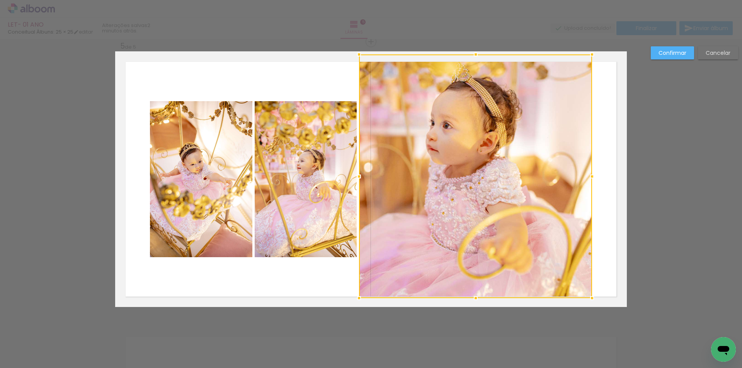
drag, startPoint x: 472, startPoint y: 257, endPoint x: 469, endPoint y: 289, distance: 32.6
click at [469, 289] on div at bounding box center [475, 176] width 233 height 244
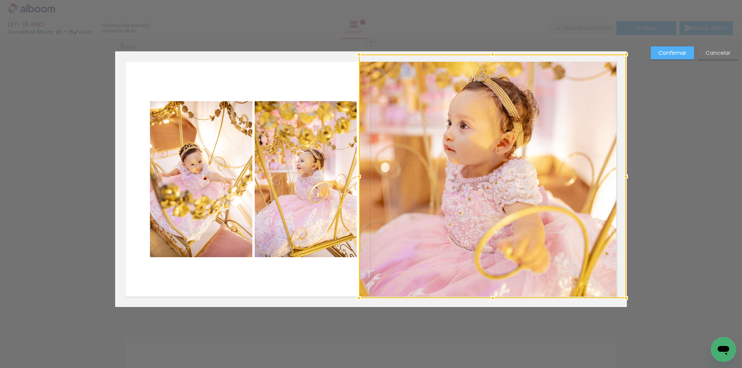
drag, startPoint x: 590, startPoint y: 178, endPoint x: 615, endPoint y: 182, distance: 25.4
click at [618, 182] on div at bounding box center [625, 176] width 15 height 15
click at [0, 0] on slot "Confirmar" at bounding box center [0, 0] width 0 height 0
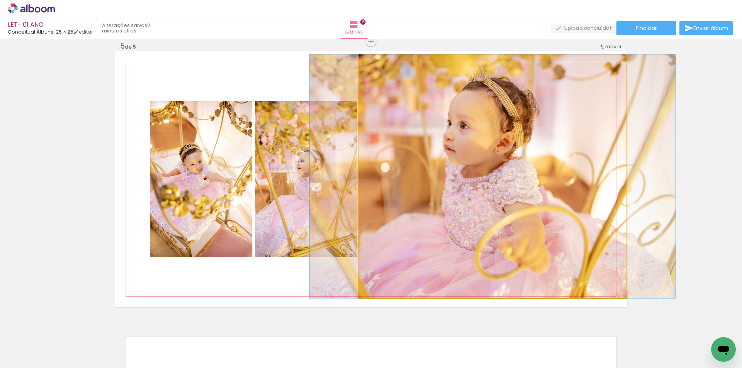
drag, startPoint x: 483, startPoint y: 190, endPoint x: 483, endPoint y: 199, distance: 8.1
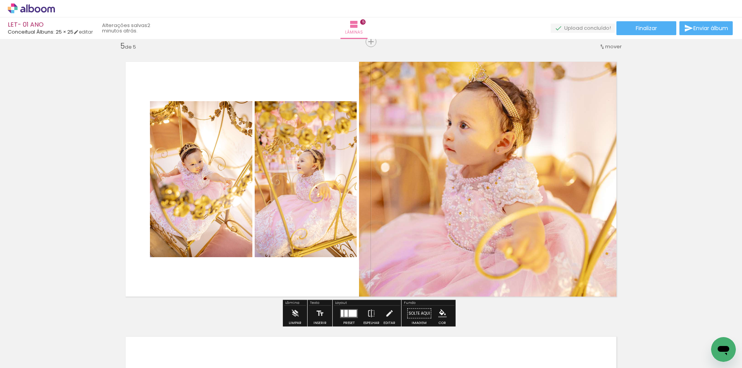
click at [308, 222] on quentale-photo at bounding box center [306, 179] width 102 height 156
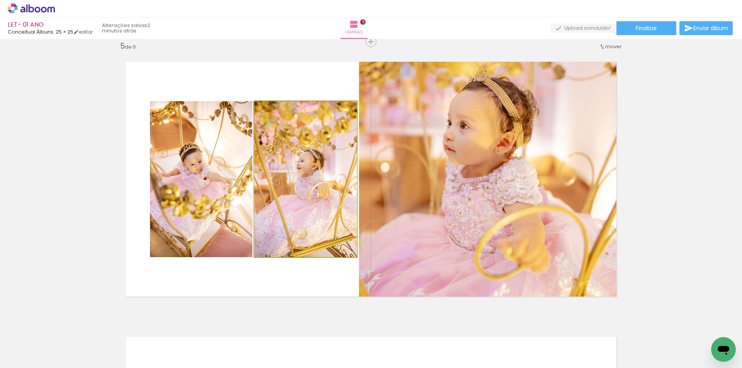
click at [308, 222] on quentale-photo at bounding box center [306, 179] width 102 height 156
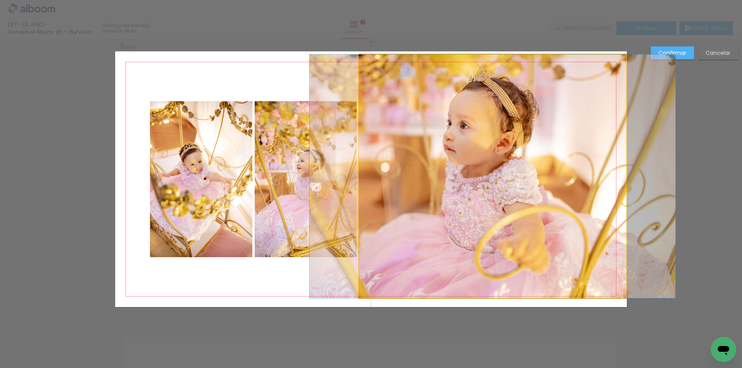
click at [417, 189] on quentale-photo at bounding box center [492, 176] width 267 height 244
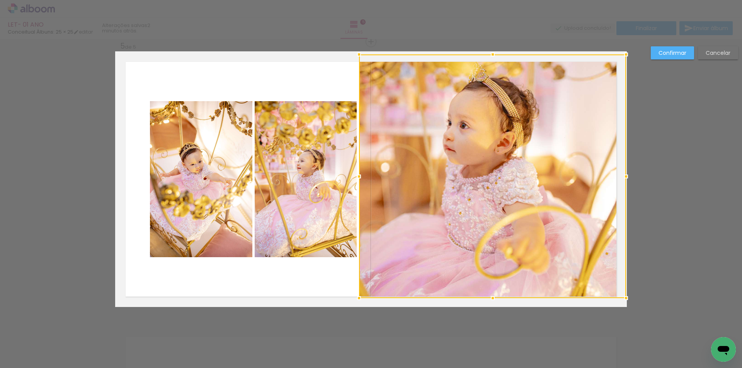
click at [362, 186] on div at bounding box center [492, 176] width 267 height 244
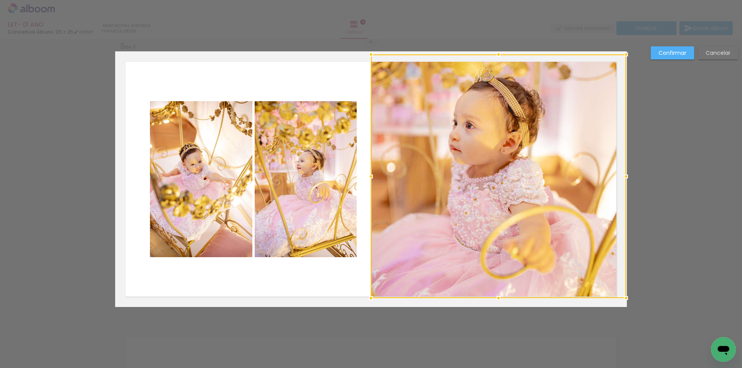
drag, startPoint x: 357, startPoint y: 175, endPoint x: 378, endPoint y: 177, distance: 20.5
click at [378, 177] on div at bounding box center [498, 176] width 255 height 244
click at [0, 0] on slot "Confirmar" at bounding box center [0, 0] width 0 height 0
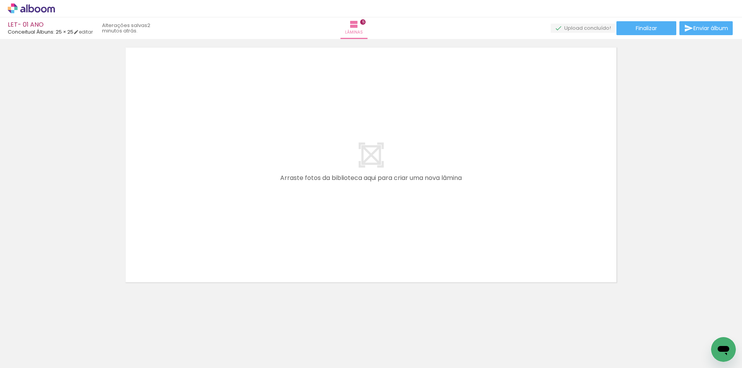
scroll to position [0, 1125]
drag, startPoint x: 253, startPoint y: 331, endPoint x: 237, endPoint y: 230, distance: 102.5
click at [235, 243] on quentale-workspace at bounding box center [371, 184] width 742 height 368
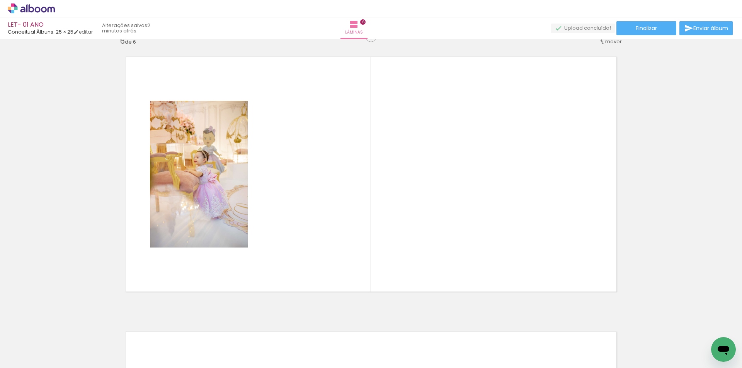
scroll to position [1385, 0]
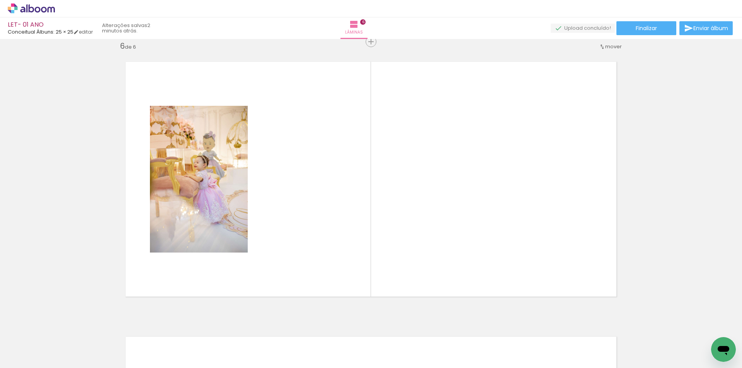
drag, startPoint x: 305, startPoint y: 327, endPoint x: 318, endPoint y: 307, distance: 24.1
click at [313, 252] on quentale-workspace at bounding box center [371, 184] width 742 height 368
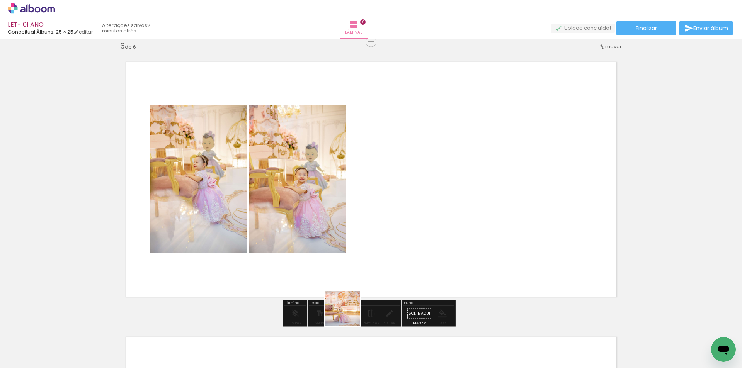
drag, startPoint x: 342, startPoint y: 348, endPoint x: 386, endPoint y: 178, distance: 175.8
click at [386, 178] on quentale-workspace at bounding box center [371, 184] width 742 height 368
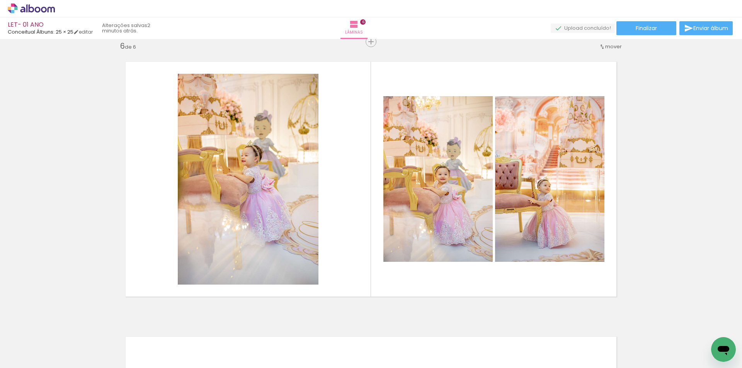
scroll to position [0, 1830]
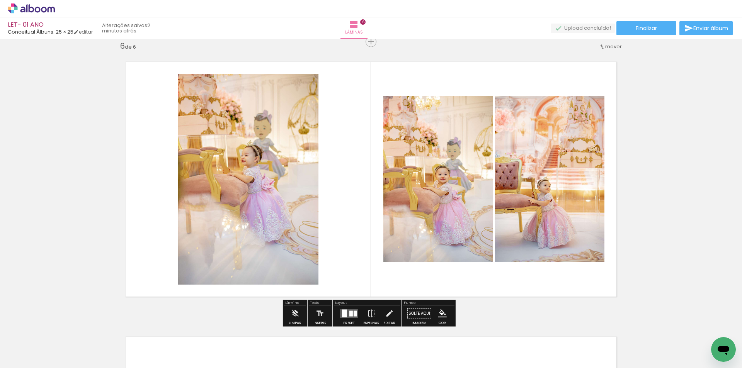
click at [274, 195] on quentale-photo at bounding box center [248, 179] width 141 height 211
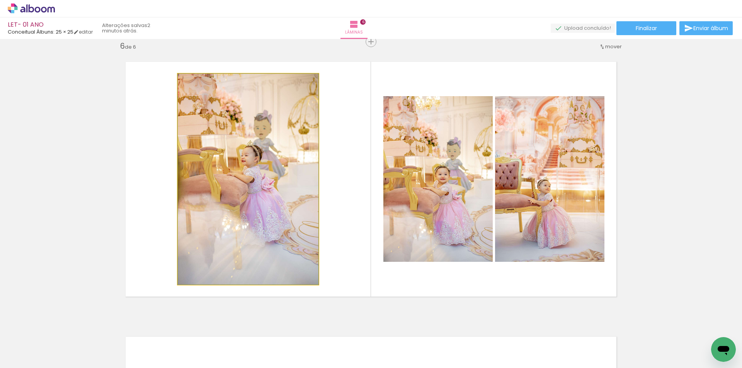
click at [274, 195] on quentale-photo at bounding box center [248, 179] width 141 height 211
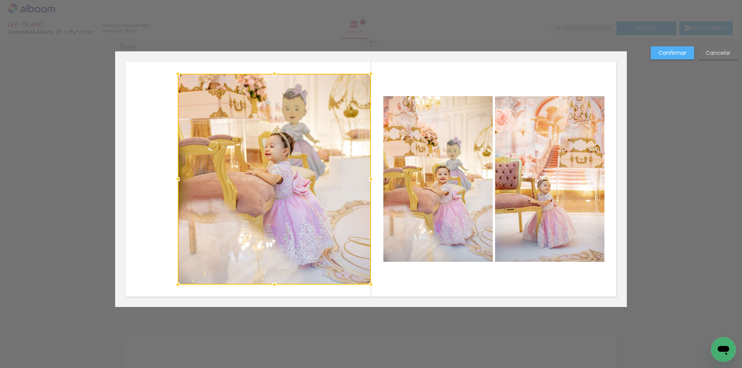
drag, startPoint x: 316, startPoint y: 180, endPoint x: 368, endPoint y: 178, distance: 52.6
click at [368, 178] on div at bounding box center [370, 179] width 15 height 15
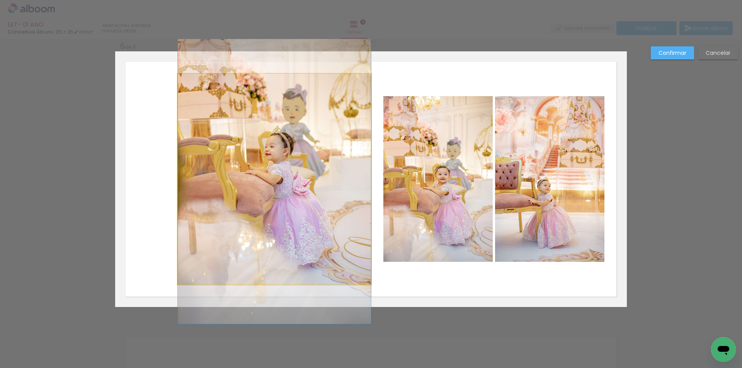
click at [190, 170] on quentale-photo at bounding box center [274, 179] width 193 height 211
click at [190, 170] on div at bounding box center [274, 179] width 193 height 211
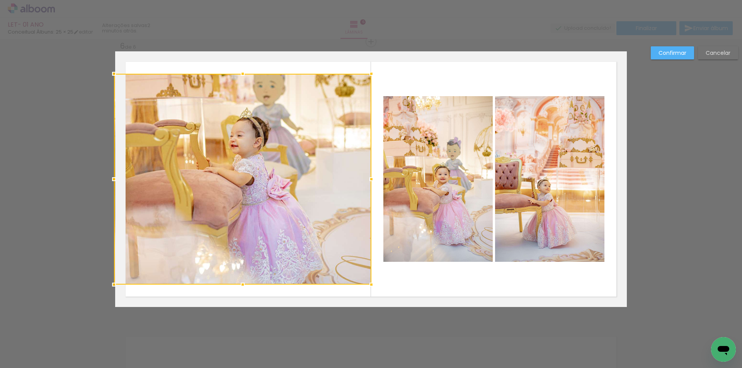
drag, startPoint x: 176, startPoint y: 179, endPoint x: 122, endPoint y: 173, distance: 54.4
click at [122, 173] on div at bounding box center [242, 179] width 257 height 211
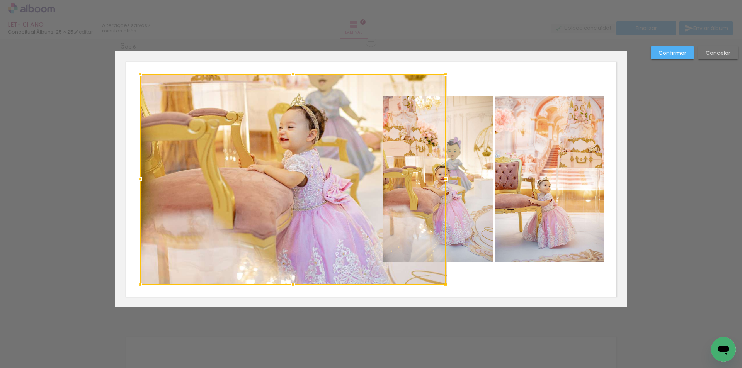
drag, startPoint x: 113, startPoint y: 179, endPoint x: 128, endPoint y: 180, distance: 15.1
click at [128, 180] on album-spread "6 de 6" at bounding box center [371, 179] width 512 height 256
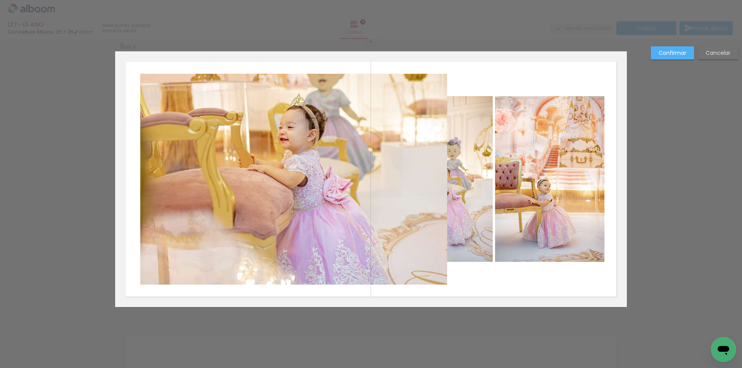
click at [310, 193] on quentale-photo at bounding box center [293, 179] width 307 height 211
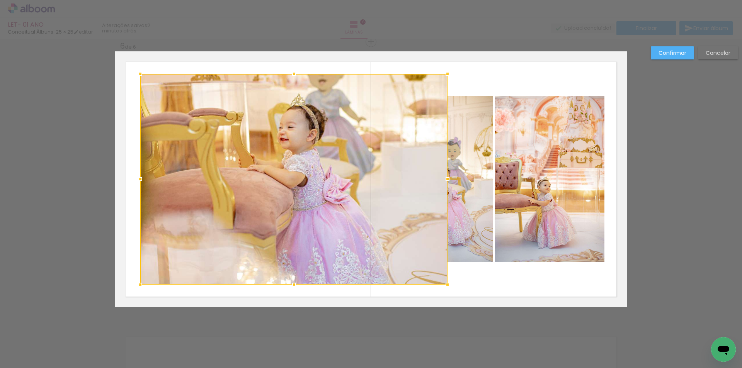
click at [310, 193] on div at bounding box center [293, 179] width 307 height 211
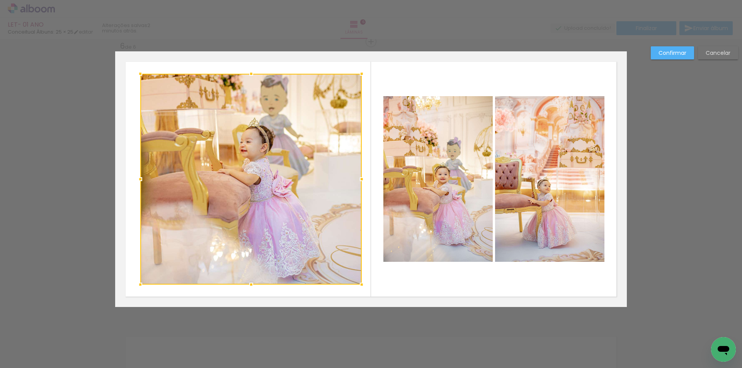
drag, startPoint x: 443, startPoint y: 181, endPoint x: 357, endPoint y: 176, distance: 85.9
click at [357, 176] on div at bounding box center [361, 179] width 15 height 15
click at [0, 0] on slot "Confirmar" at bounding box center [0, 0] width 0 height 0
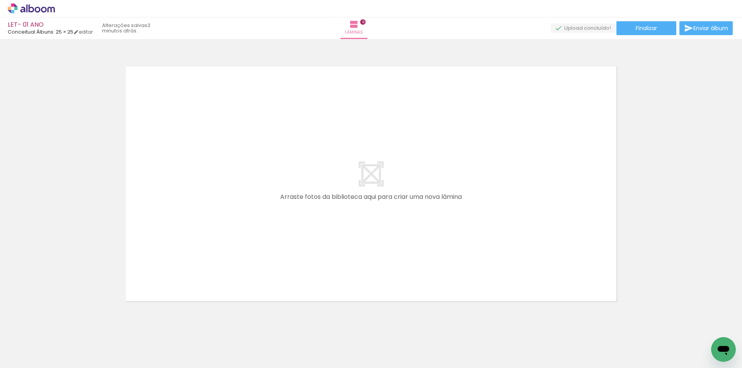
scroll to position [0, 494]
drag, startPoint x: 368, startPoint y: 345, endPoint x: 292, endPoint y: 182, distance: 180.6
click at [292, 182] on quentale-workspace at bounding box center [371, 184] width 742 height 368
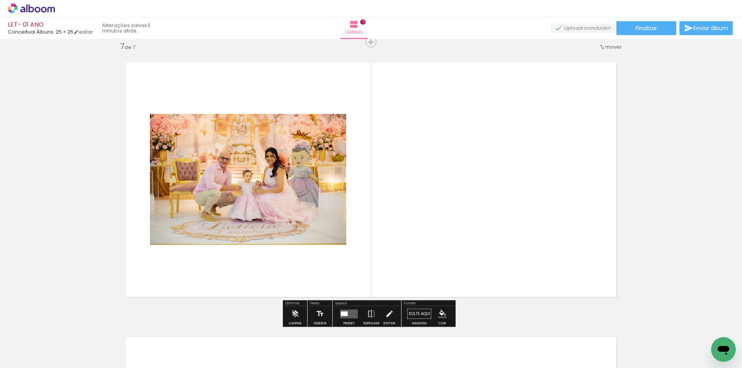
scroll to position [1660, 0]
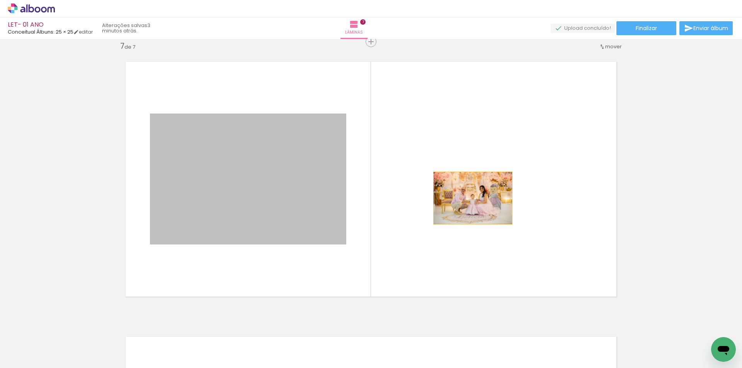
drag, startPoint x: 256, startPoint y: 201, endPoint x: 470, endPoint y: 198, distance: 213.7
click at [470, 198] on quentale-layouter at bounding box center [371, 179] width 512 height 256
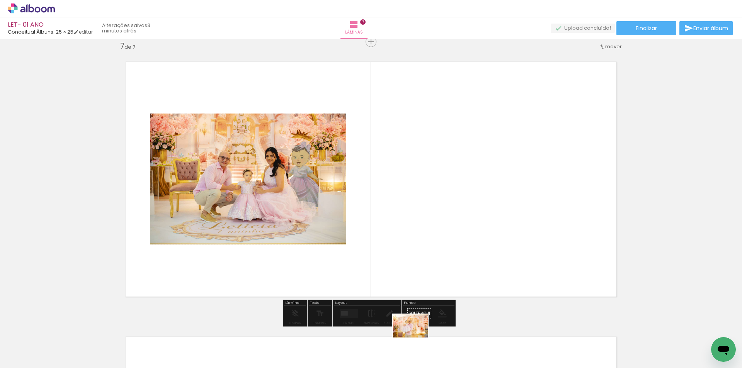
drag, startPoint x: 415, startPoint y: 348, endPoint x: 460, endPoint y: 209, distance: 145.9
click at [460, 209] on quentale-workspace at bounding box center [371, 184] width 742 height 368
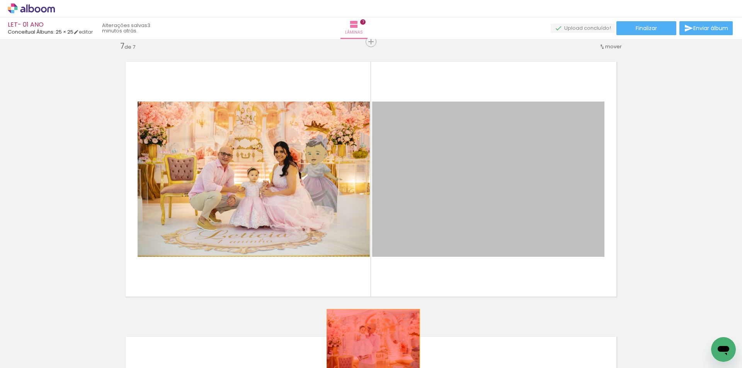
drag, startPoint x: 513, startPoint y: 204, endPoint x: 342, endPoint y: 357, distance: 229.8
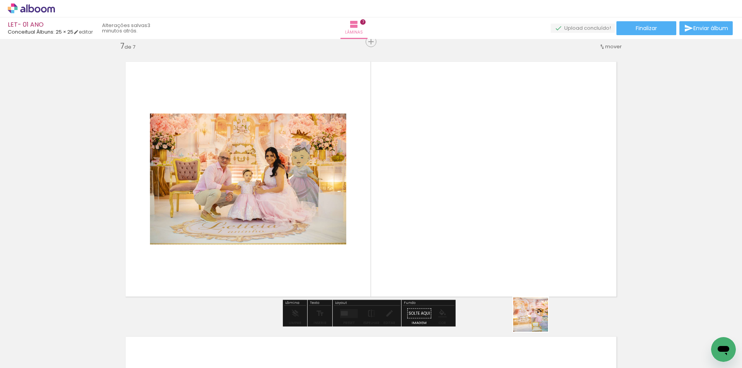
drag, startPoint x: 536, startPoint y: 320, endPoint x: 535, endPoint y: 185, distance: 134.8
click at [535, 185] on quentale-workspace at bounding box center [371, 184] width 742 height 368
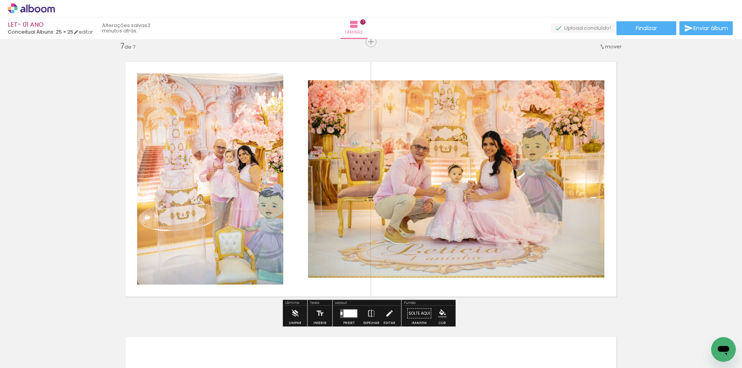
scroll to position [0, 494]
click at [345, 309] on div at bounding box center [350, 313] width 14 height 8
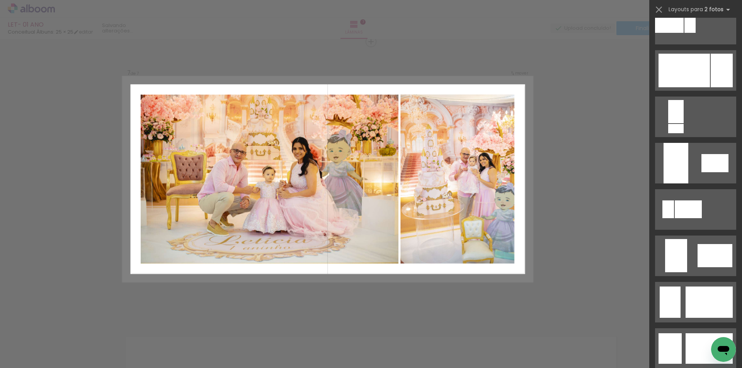
scroll to position [348, 0]
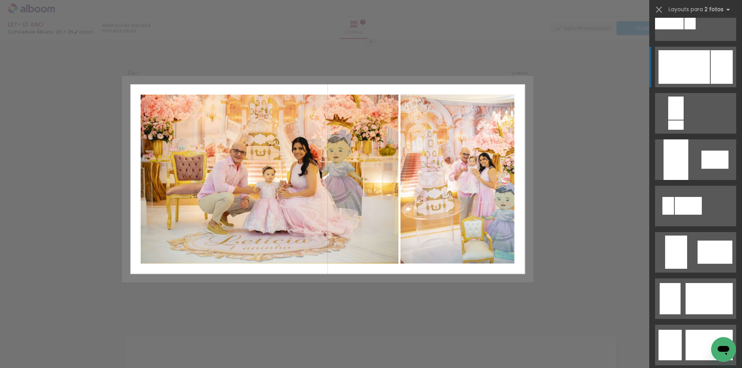
click at [695, 68] on div at bounding box center [683, 67] width 51 height 34
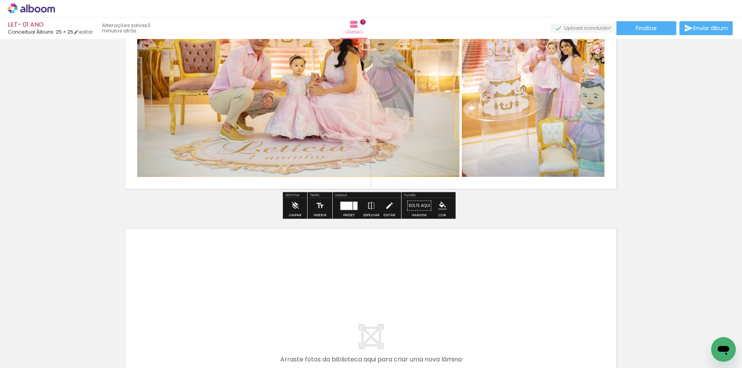
scroll to position [1854, 0]
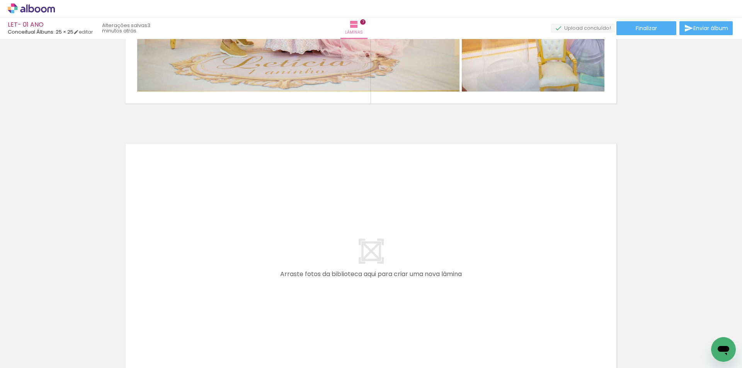
click at [350, 254] on quentale-workspace at bounding box center [371, 184] width 742 height 368
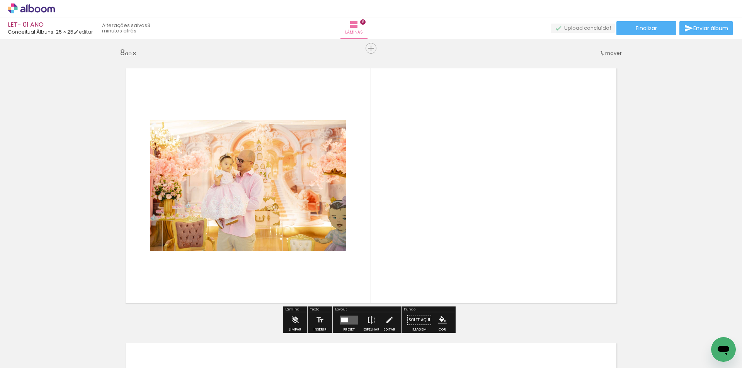
scroll to position [1936, 0]
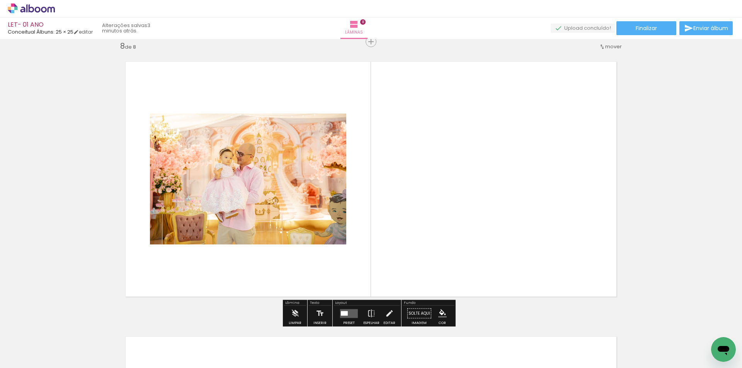
drag, startPoint x: 423, startPoint y: 274, endPoint x: 396, endPoint y: 219, distance: 60.5
click at [396, 219] on quentale-workspace at bounding box center [371, 184] width 742 height 368
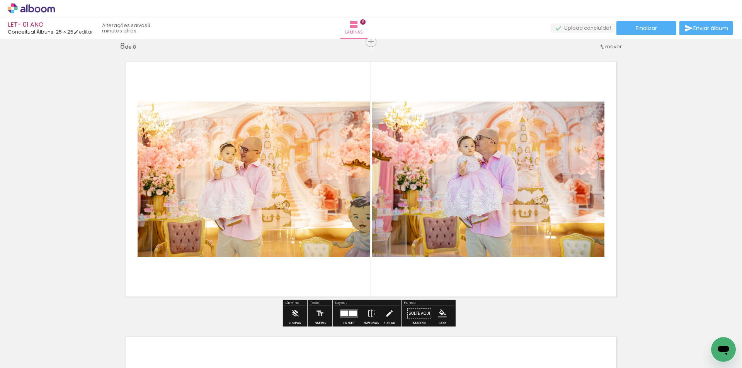
drag, startPoint x: 490, startPoint y: 330, endPoint x: 422, endPoint y: 148, distance: 194.4
click at [428, 170] on quentale-workspace at bounding box center [371, 184] width 742 height 368
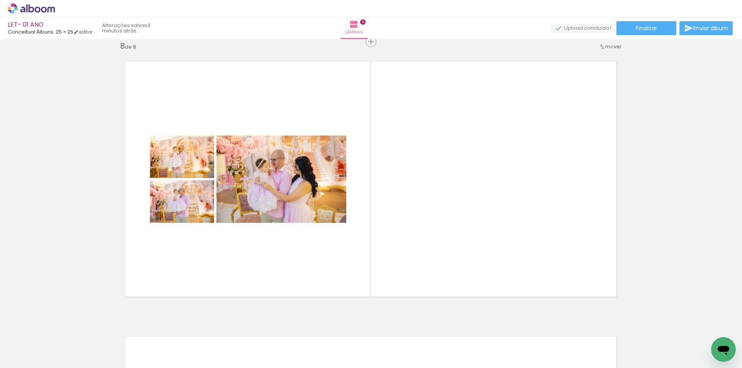
scroll to position [0, 1115]
drag, startPoint x: 436, startPoint y: 333, endPoint x: 391, endPoint y: 215, distance: 126.2
click at [353, 211] on quentale-workspace at bounding box center [371, 184] width 742 height 368
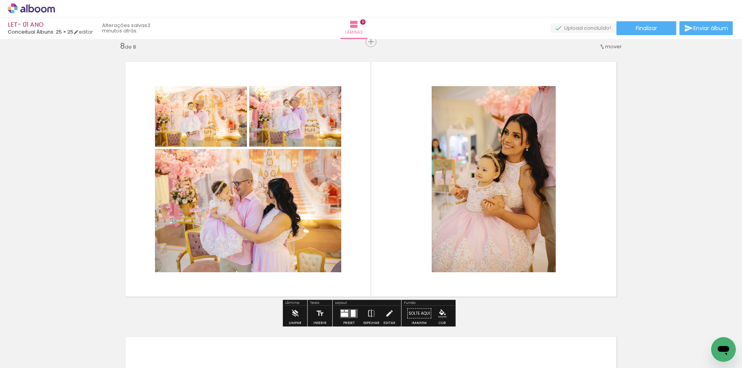
drag, startPoint x: 393, startPoint y: 344, endPoint x: 454, endPoint y: 180, distance: 175.2
click at [393, 181] on quentale-workspace at bounding box center [371, 184] width 742 height 368
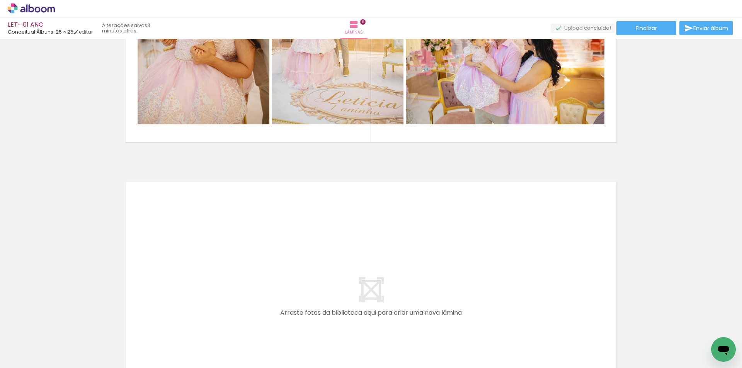
scroll to position [2167, 0]
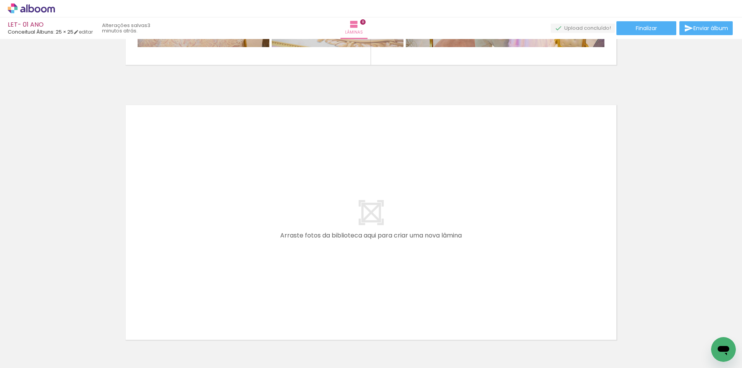
drag, startPoint x: 169, startPoint y: 270, endPoint x: 201, endPoint y: 216, distance: 62.3
click at [201, 216] on quentale-workspace at bounding box center [371, 184] width 742 height 368
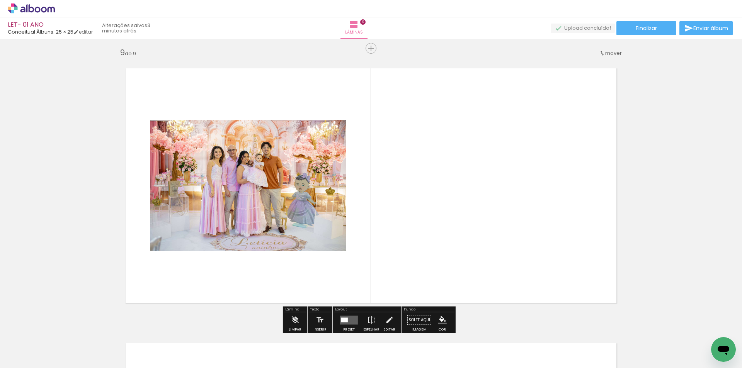
scroll to position [2211, 0]
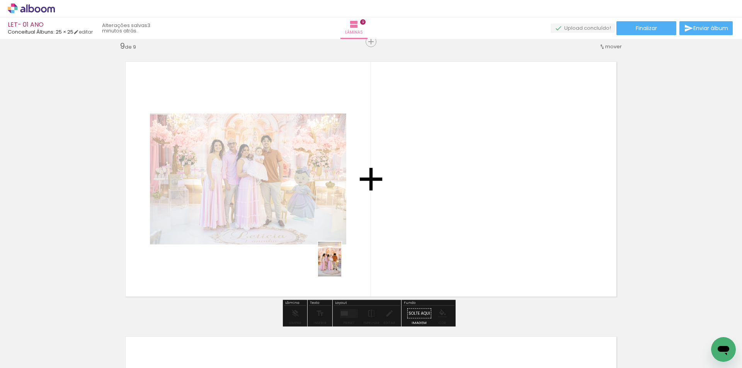
drag, startPoint x: 178, startPoint y: 340, endPoint x: 239, endPoint y: 326, distance: 62.1
click at [379, 208] on quentale-workspace at bounding box center [371, 184] width 742 height 368
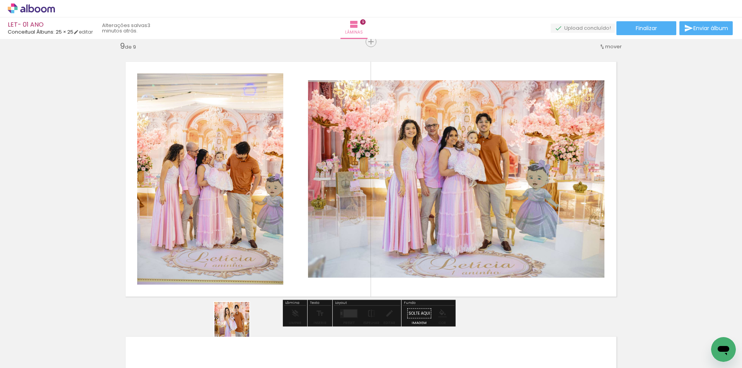
click at [238, 326] on quentale-thumb at bounding box center [216, 342] width 43 height 44
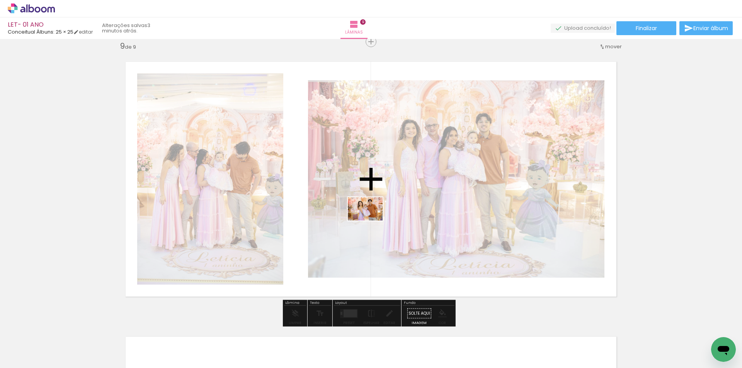
drag, startPoint x: 223, startPoint y: 339, endPoint x: 371, endPoint y: 221, distance: 189.4
click at [371, 221] on quentale-workspace at bounding box center [371, 184] width 742 height 368
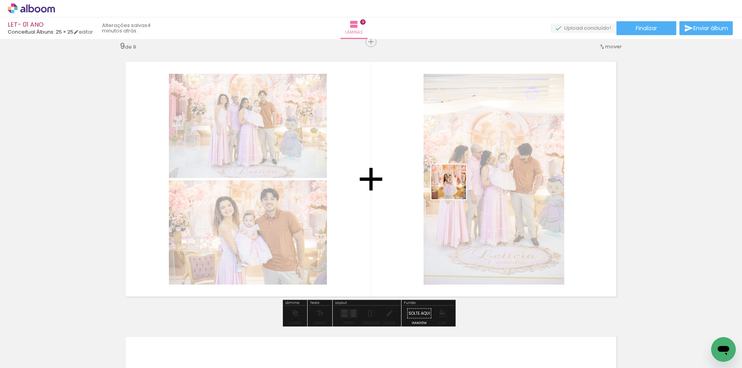
drag, startPoint x: 481, startPoint y: 347, endPoint x: 498, endPoint y: 161, distance: 186.6
click at [454, 183] on quentale-workspace at bounding box center [371, 184] width 742 height 368
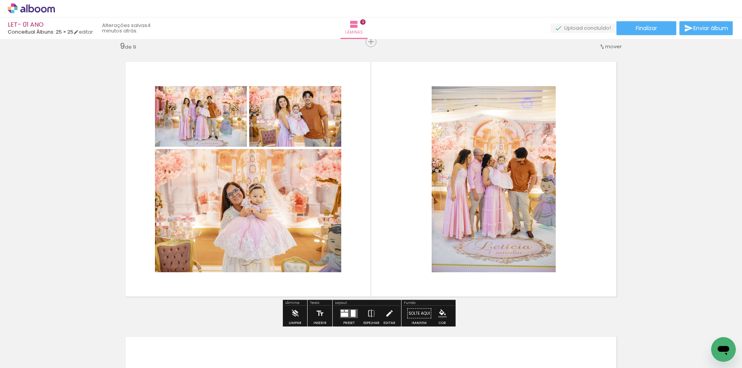
click at [345, 312] on quentale-layouter at bounding box center [349, 313] width 18 height 9
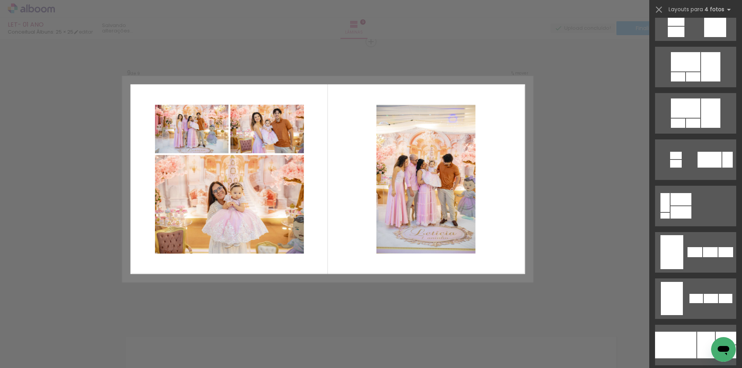
scroll to position [0, 0]
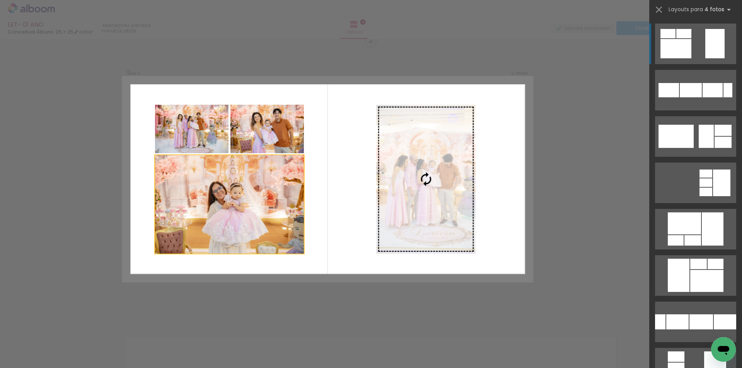
click at [0, 0] on slot at bounding box center [0, 0] width 0 height 0
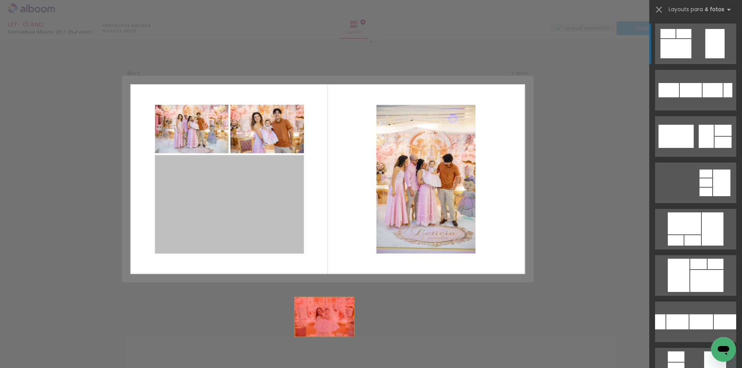
drag, startPoint x: 231, startPoint y: 209, endPoint x: 345, endPoint y: 351, distance: 181.6
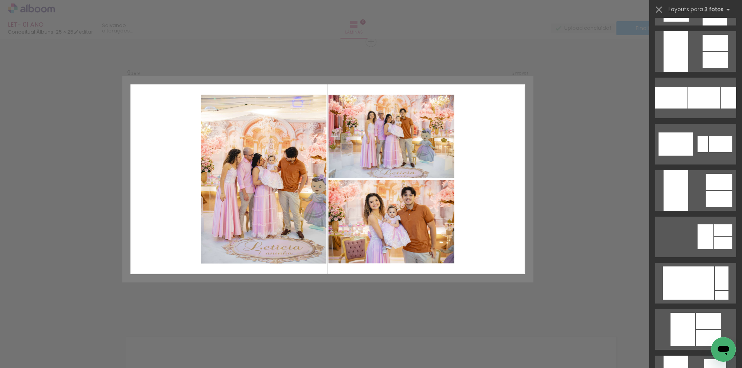
scroll to position [1082, 0]
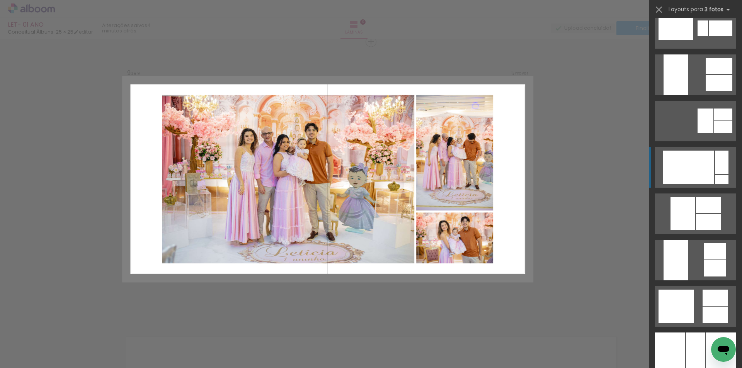
click at [690, 173] on div at bounding box center [688, 167] width 51 height 33
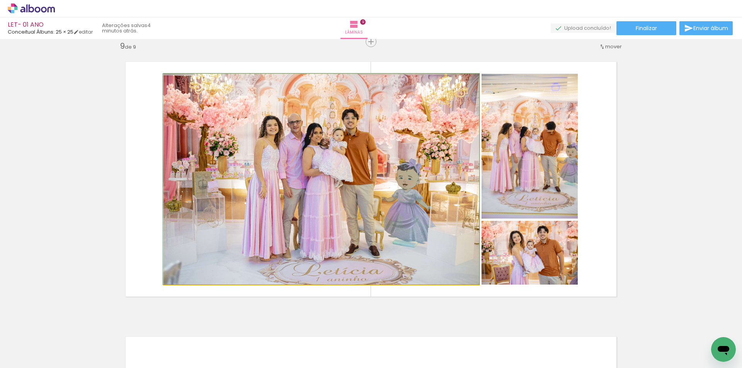
drag, startPoint x: 273, startPoint y: 185, endPoint x: 263, endPoint y: 185, distance: 10.4
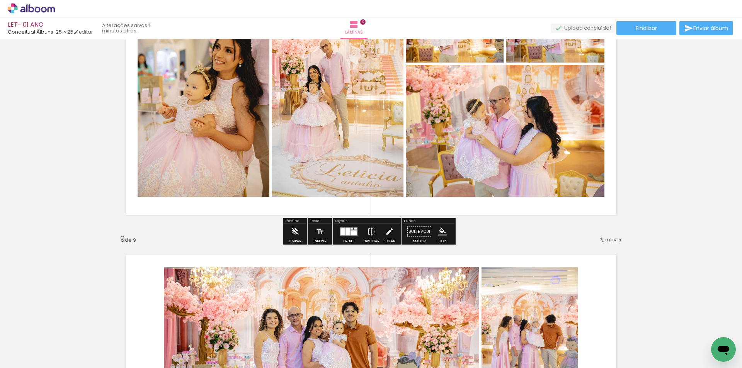
scroll to position [2211, 0]
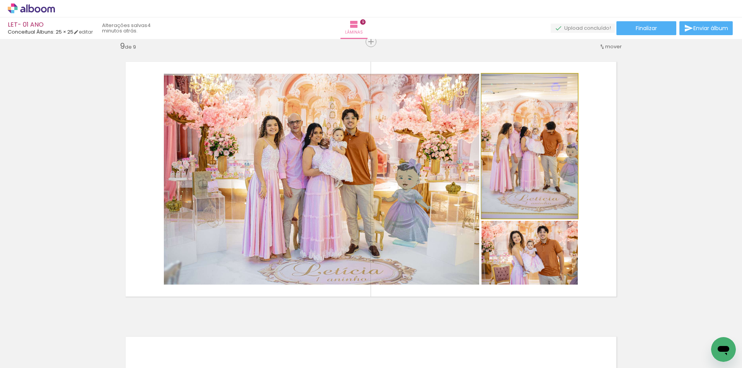
click at [539, 170] on quentale-photo at bounding box center [529, 146] width 96 height 145
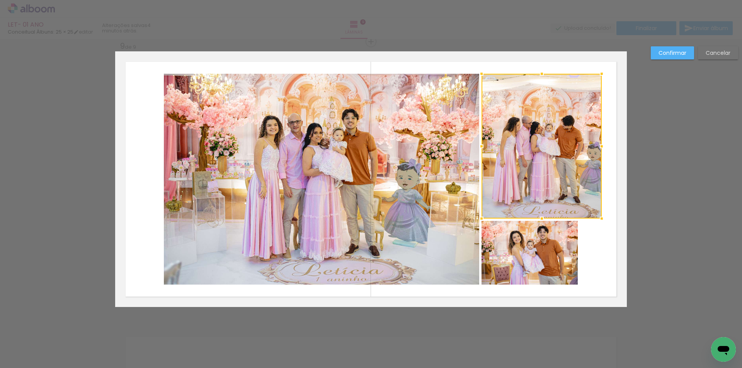
drag, startPoint x: 574, startPoint y: 148, endPoint x: 598, endPoint y: 149, distance: 24.0
click at [598, 149] on div at bounding box center [601, 146] width 15 height 15
click at [548, 150] on div at bounding box center [541, 145] width 120 height 145
click at [559, 252] on quentale-photo at bounding box center [529, 253] width 96 height 64
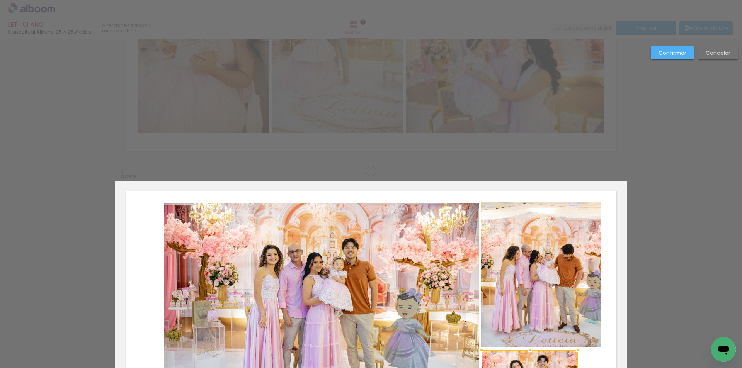
scroll to position [2095, 0]
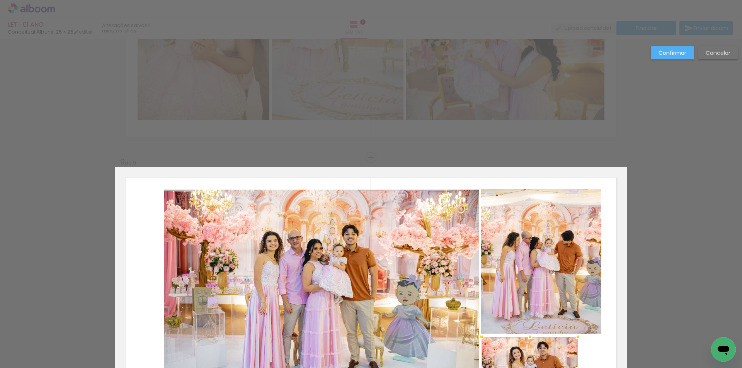
click at [557, 223] on quentale-photo at bounding box center [541, 261] width 120 height 145
click at [557, 223] on div at bounding box center [541, 261] width 120 height 145
click at [539, 190] on div at bounding box center [541, 190] width 15 height 15
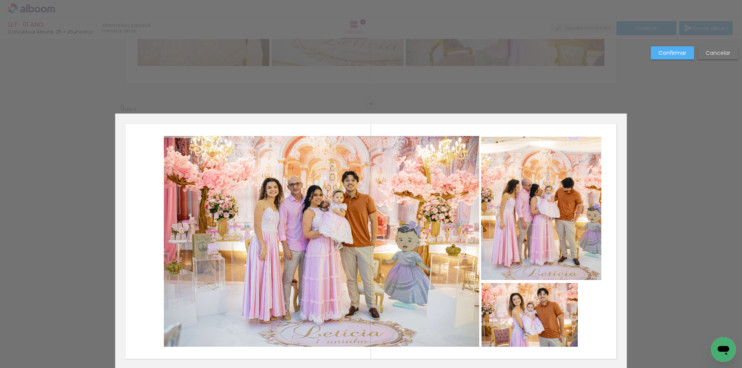
scroll to position [2249, 0]
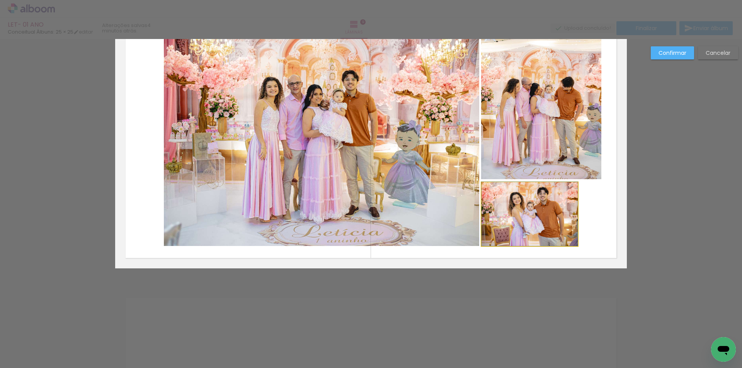
click at [561, 214] on quentale-photo at bounding box center [529, 214] width 96 height 64
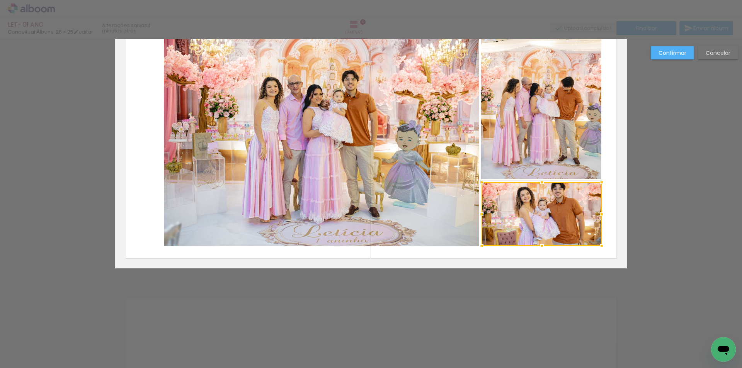
drag, startPoint x: 574, startPoint y: 215, endPoint x: 597, endPoint y: 217, distance: 22.5
click at [597, 217] on div at bounding box center [601, 214] width 15 height 15
click at [551, 212] on div at bounding box center [541, 214] width 120 height 64
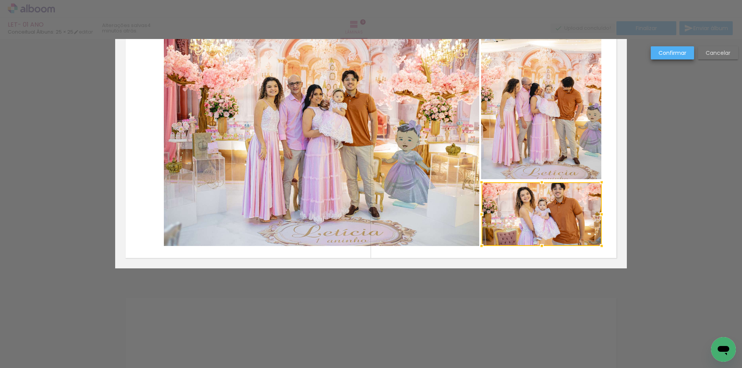
click at [0, 0] on slot "Confirmar" at bounding box center [0, 0] width 0 height 0
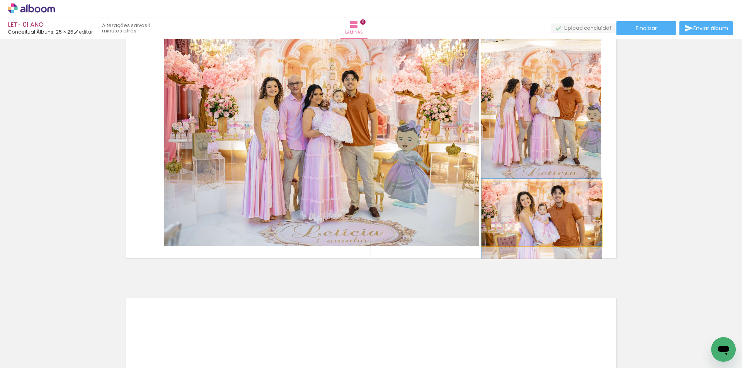
drag, startPoint x: 542, startPoint y: 209, endPoint x: 542, endPoint y: 214, distance: 4.7
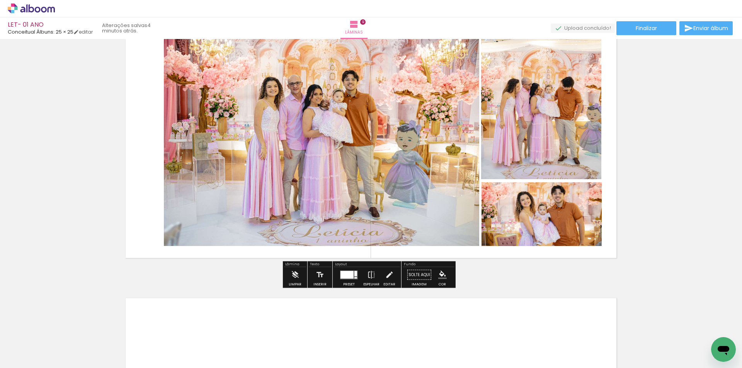
click at [186, 123] on quentale-photo at bounding box center [321, 140] width 315 height 211
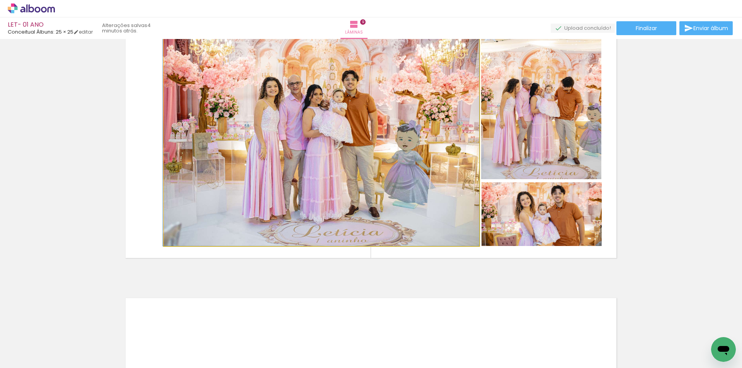
click at [186, 123] on quentale-photo at bounding box center [321, 140] width 315 height 211
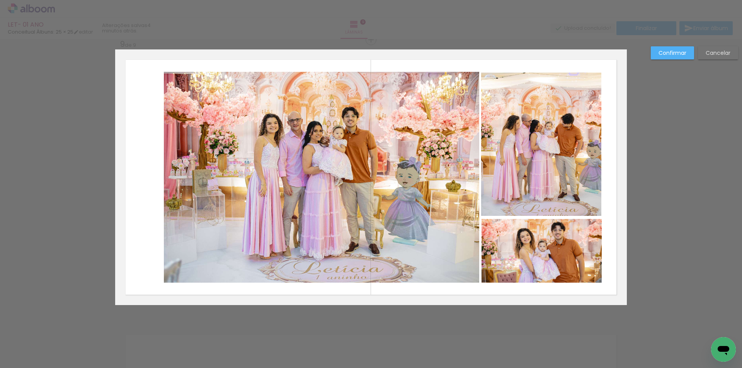
scroll to position [2211, 0]
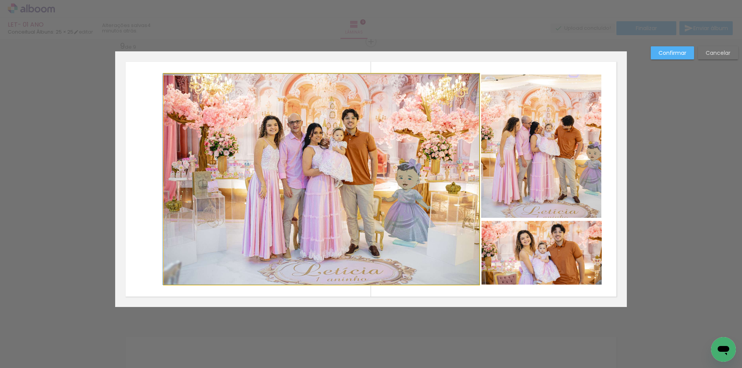
click at [178, 166] on quentale-photo at bounding box center [321, 179] width 315 height 211
click at [481, 221] on div at bounding box center [541, 253] width 120 height 64
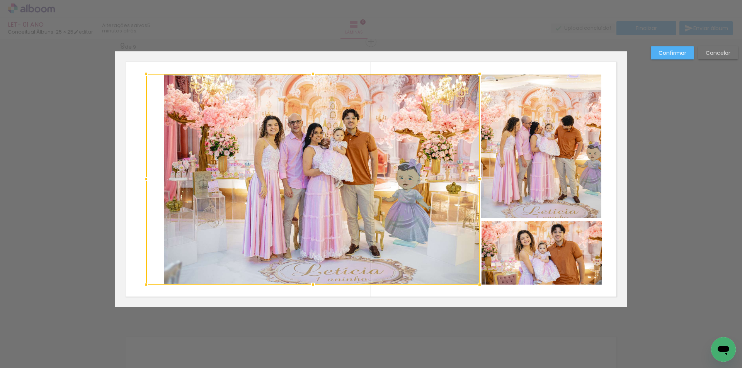
drag, startPoint x: 160, startPoint y: 180, endPoint x: 103, endPoint y: 186, distance: 56.7
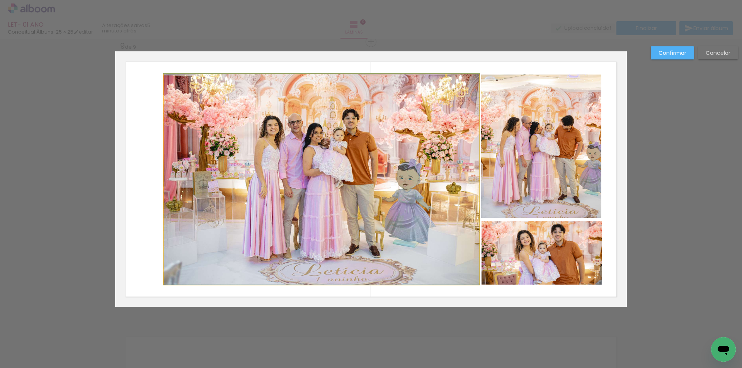
click at [173, 175] on quentale-photo at bounding box center [321, 179] width 315 height 211
click at [173, 175] on div at bounding box center [312, 179] width 333 height 211
click at [173, 175] on div at bounding box center [321, 179] width 315 height 211
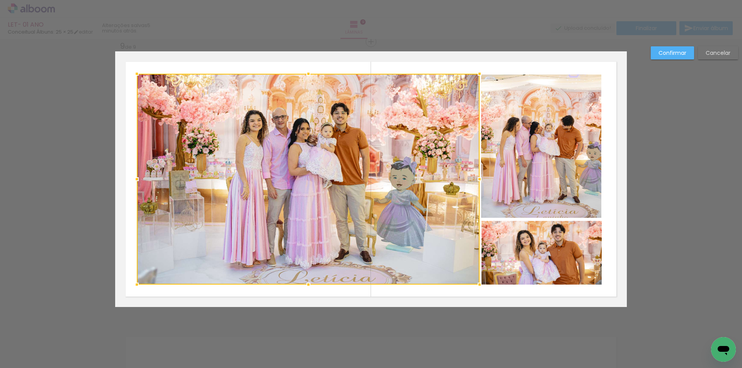
drag, startPoint x: 163, startPoint y: 181, endPoint x: 144, endPoint y: 180, distance: 18.2
click at [144, 180] on div at bounding box center [308, 179] width 343 height 211
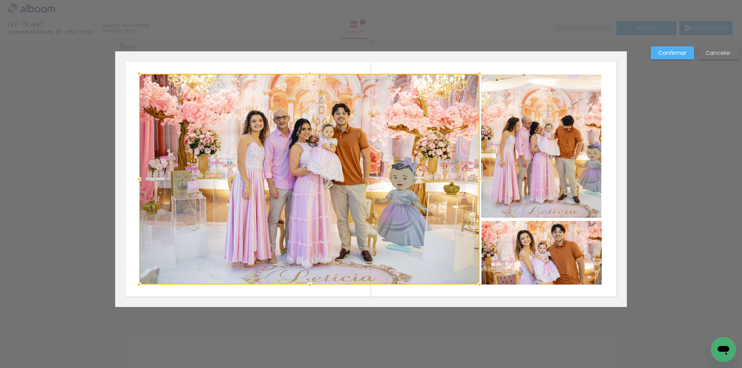
click at [138, 179] on div at bounding box center [138, 179] width 15 height 15
click at [656, 53] on paper-button "Confirmar" at bounding box center [672, 52] width 43 height 13
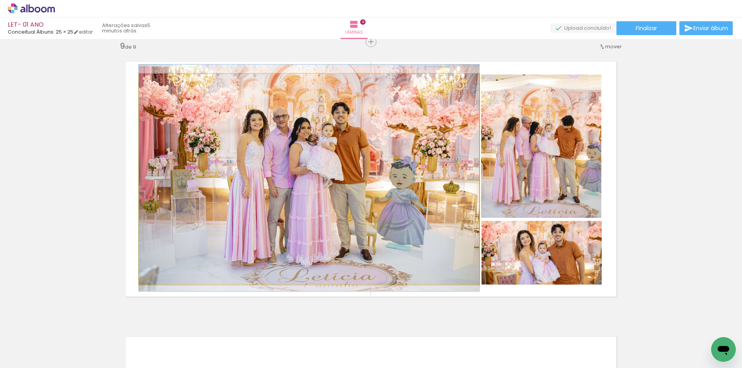
drag, startPoint x: 300, startPoint y: 161, endPoint x: 289, endPoint y: 160, distance: 10.9
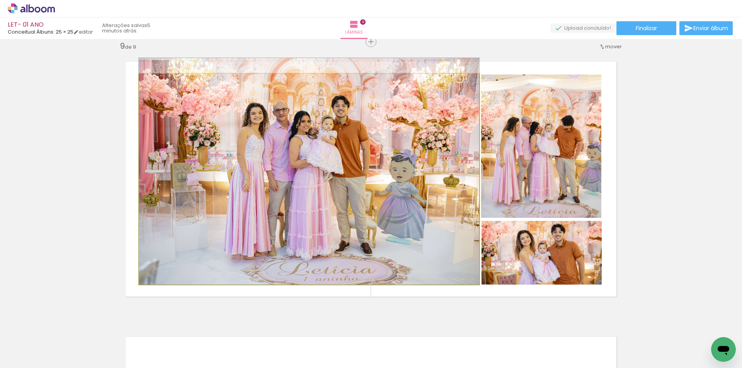
drag, startPoint x: 298, startPoint y: 156, endPoint x: 297, endPoint y: 145, distance: 11.2
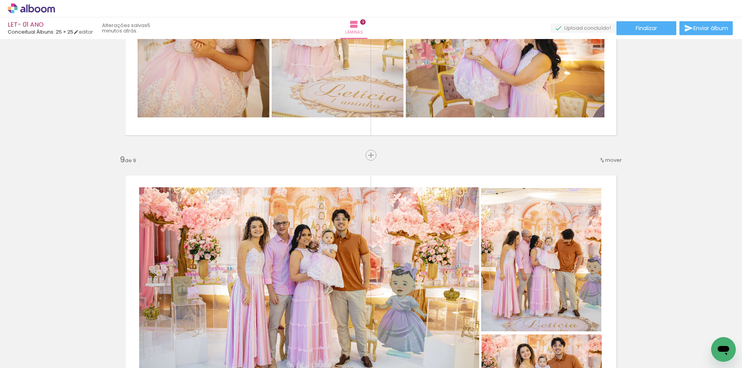
scroll to position [2172, 0]
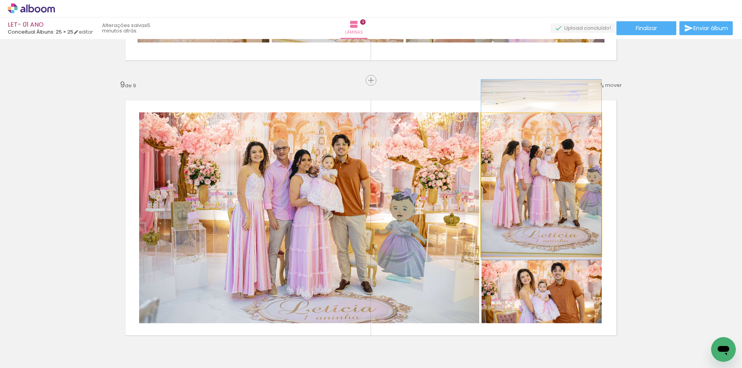
drag, startPoint x: 547, startPoint y: 192, endPoint x: 546, endPoint y: 177, distance: 15.1
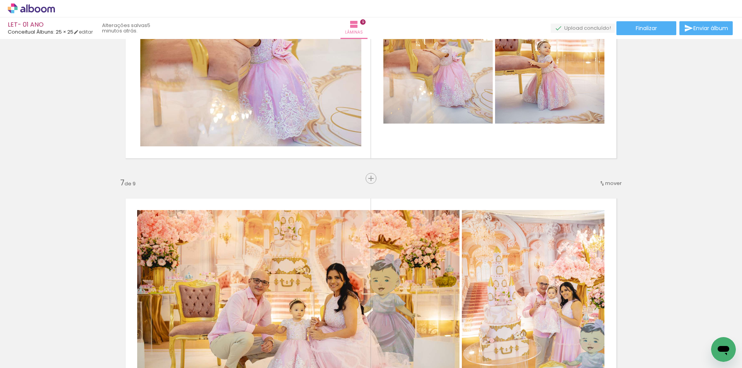
scroll to position [1592, 0]
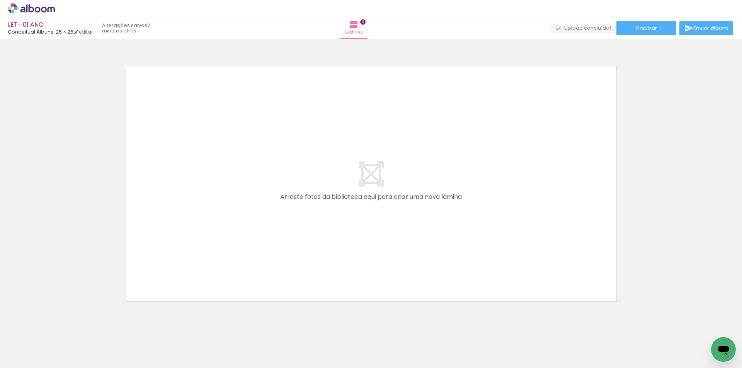
scroll to position [0, 1734]
drag, startPoint x: 296, startPoint y: 348, endPoint x: 245, endPoint y: 314, distance: 60.4
click at [291, 200] on quentale-workspace at bounding box center [371, 184] width 742 height 368
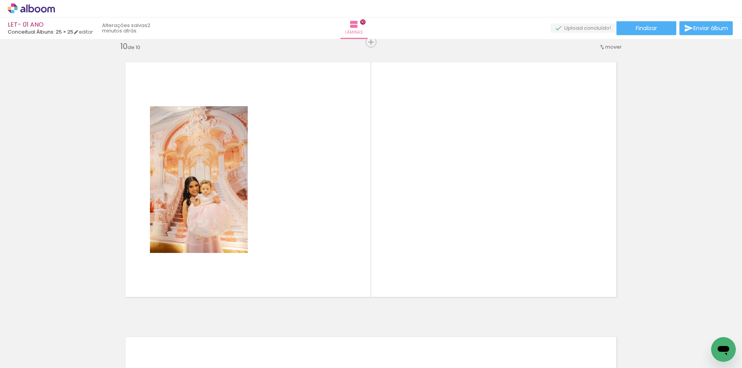
scroll to position [2486, 0]
drag, startPoint x: 250, startPoint y: 340, endPoint x: 341, endPoint y: 328, distance: 91.5
click at [291, 210] on quentale-workspace at bounding box center [371, 184] width 742 height 368
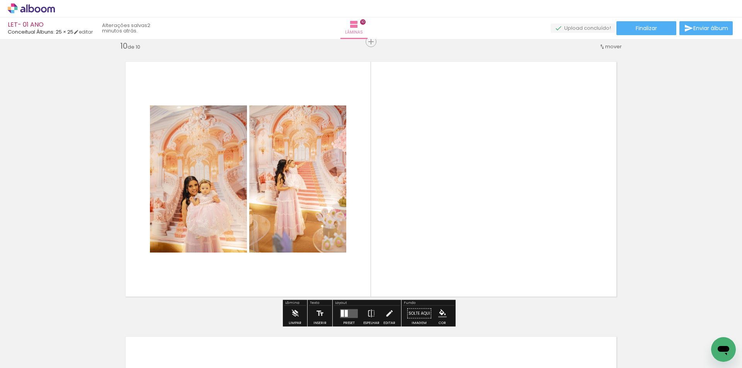
drag, startPoint x: 346, startPoint y: 344, endPoint x: 453, endPoint y: 195, distance: 183.5
click at [453, 195] on quentale-workspace at bounding box center [371, 184] width 742 height 368
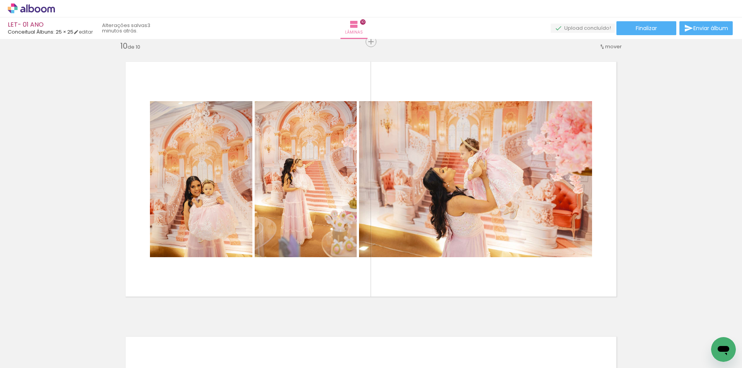
scroll to position [0, 3435]
